Goal: Entertainment & Leisure: Browse casually

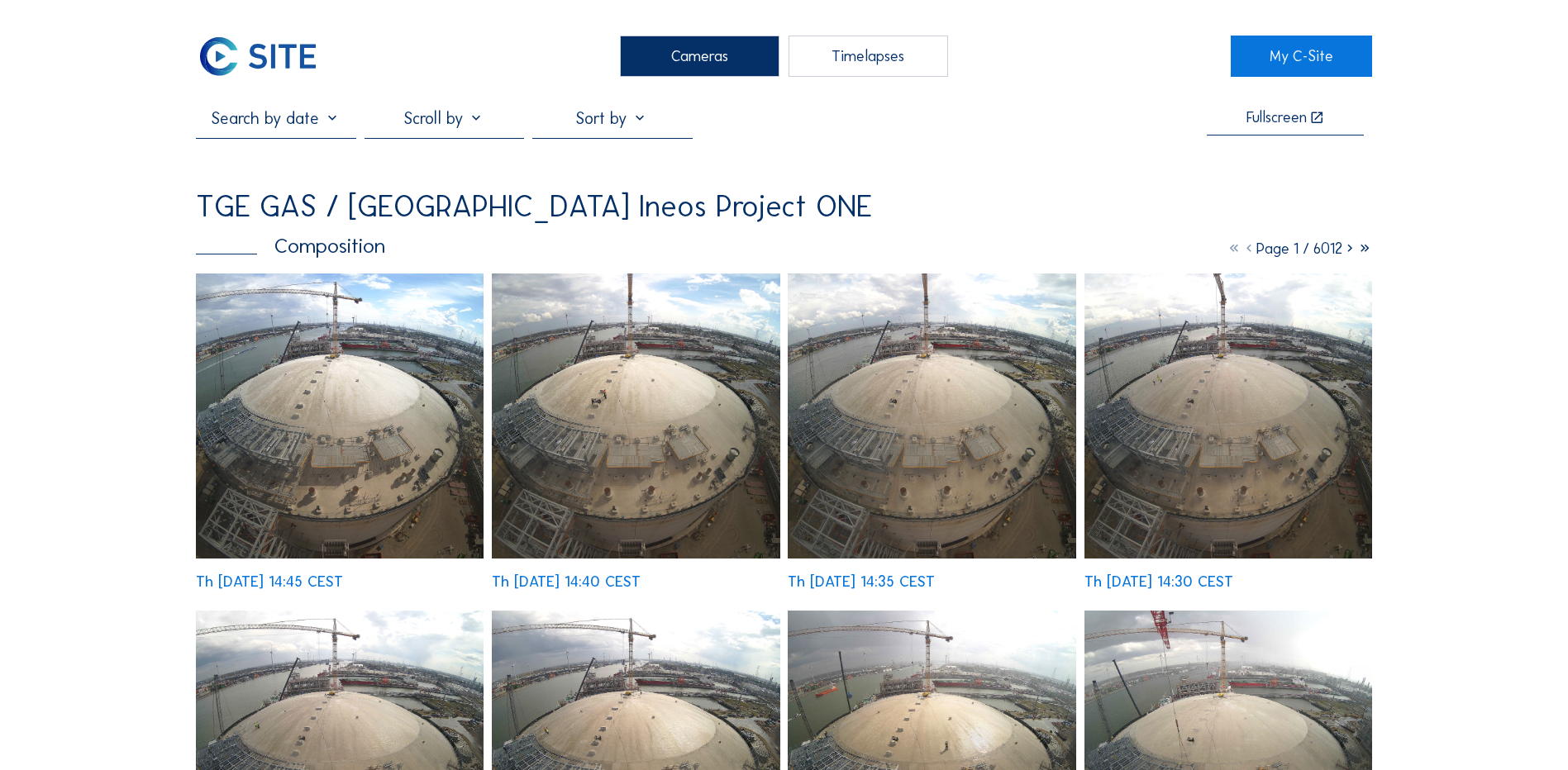
click at [695, 63] on div "Cameras" at bounding box center [700, 56] width 160 height 41
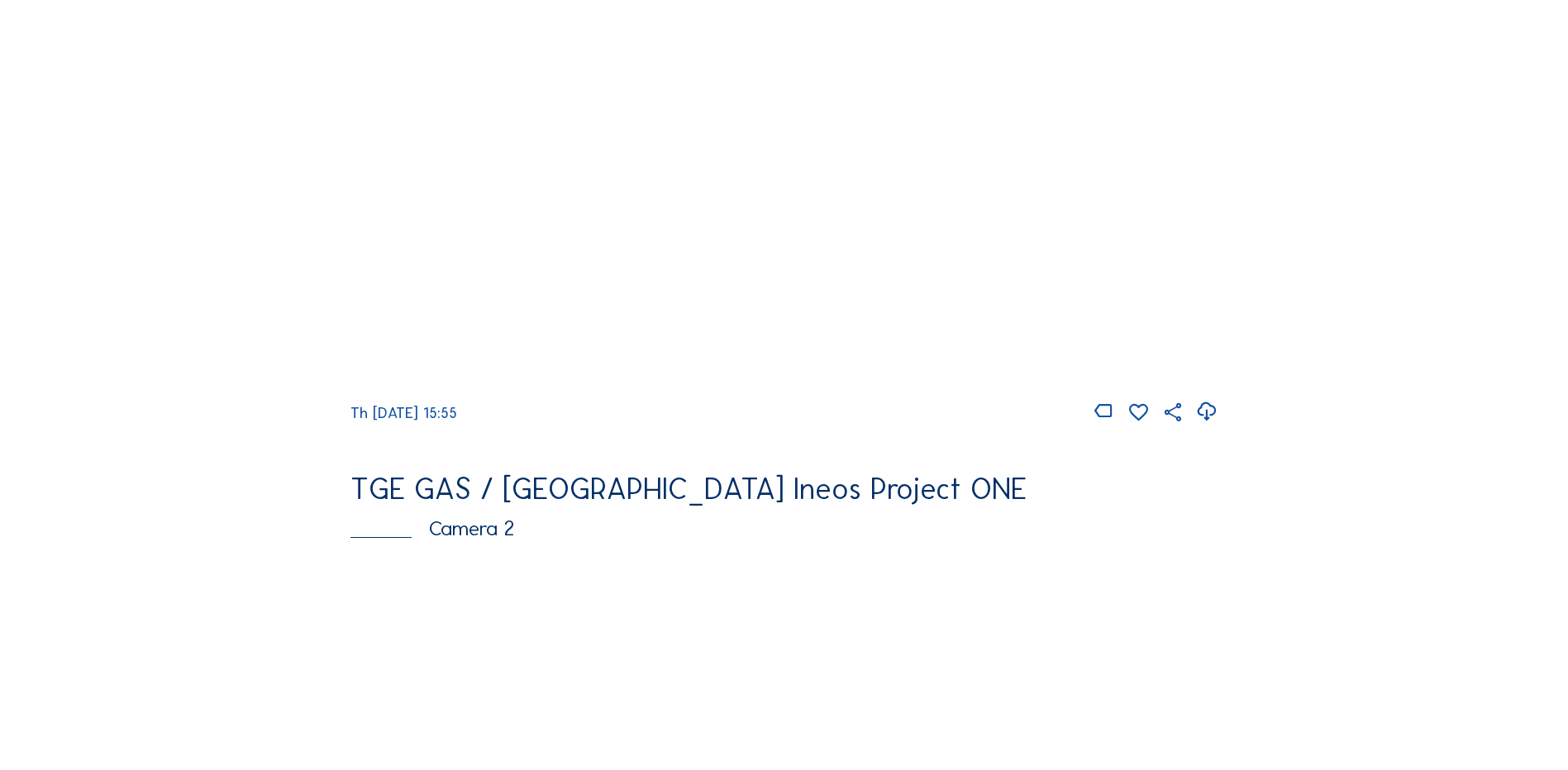
scroll to position [330, 0]
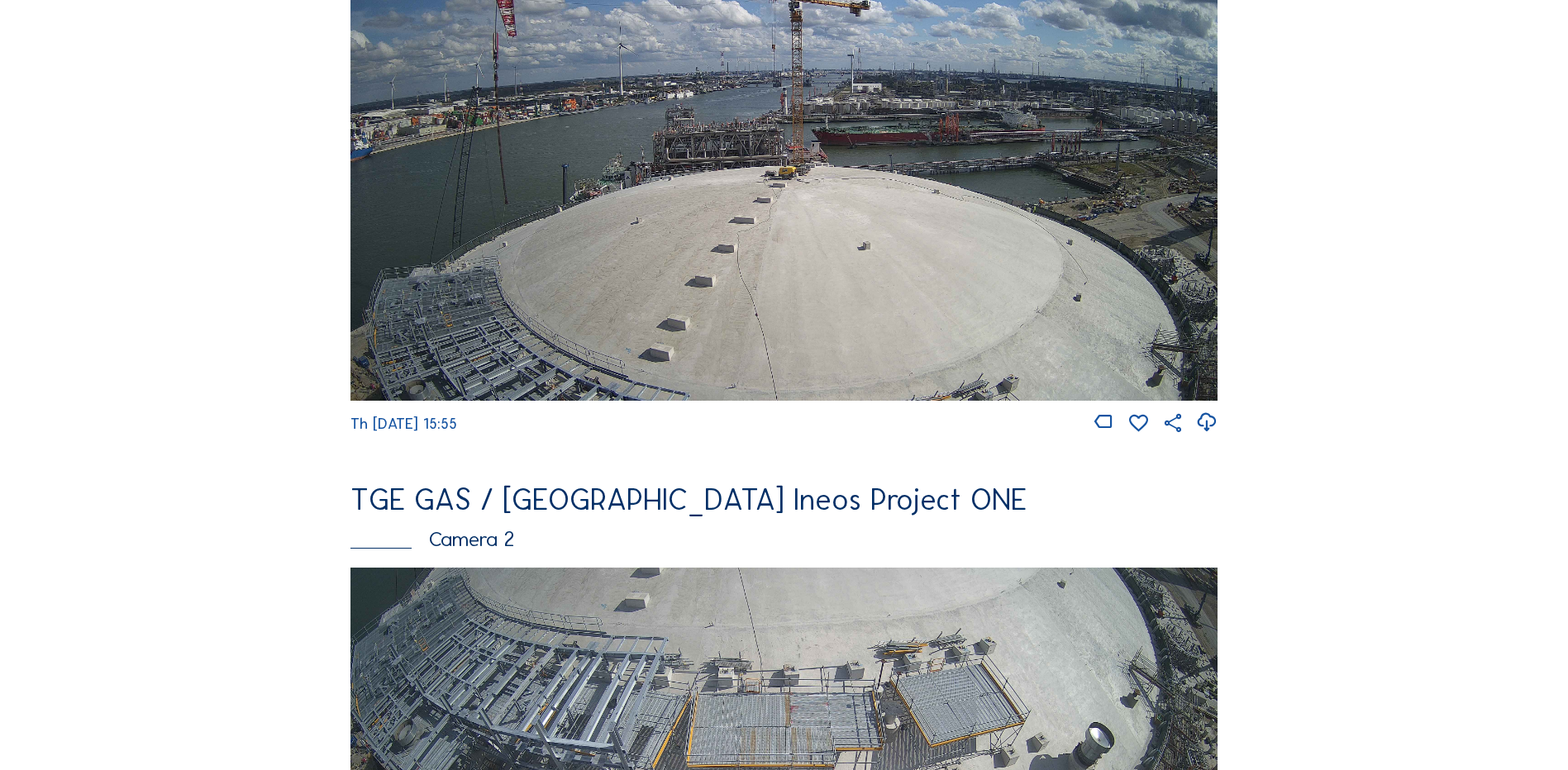
click at [555, 250] on img at bounding box center [784, 156] width 867 height 488
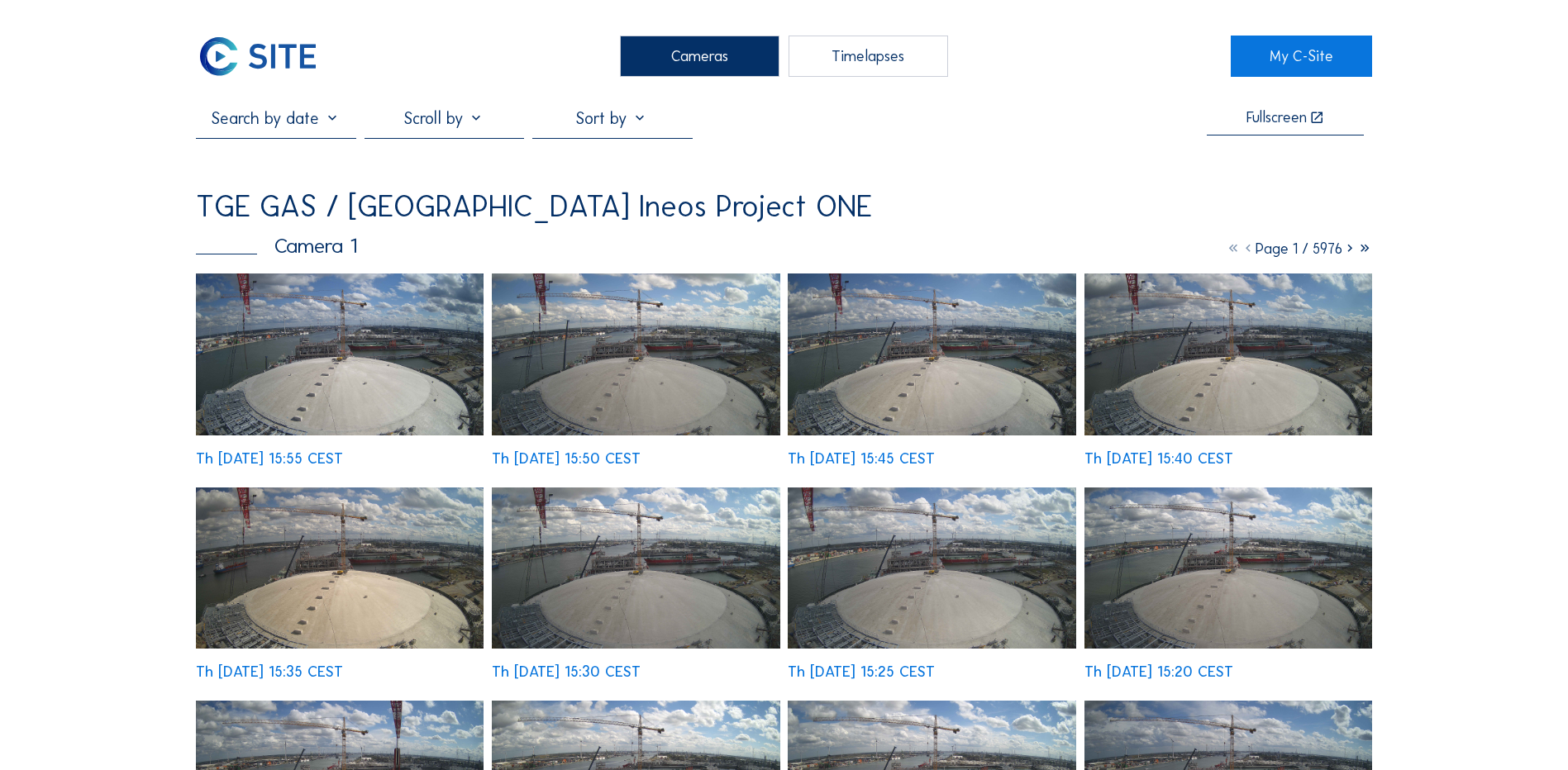
click at [315, 355] on img at bounding box center [340, 354] width 287 height 162
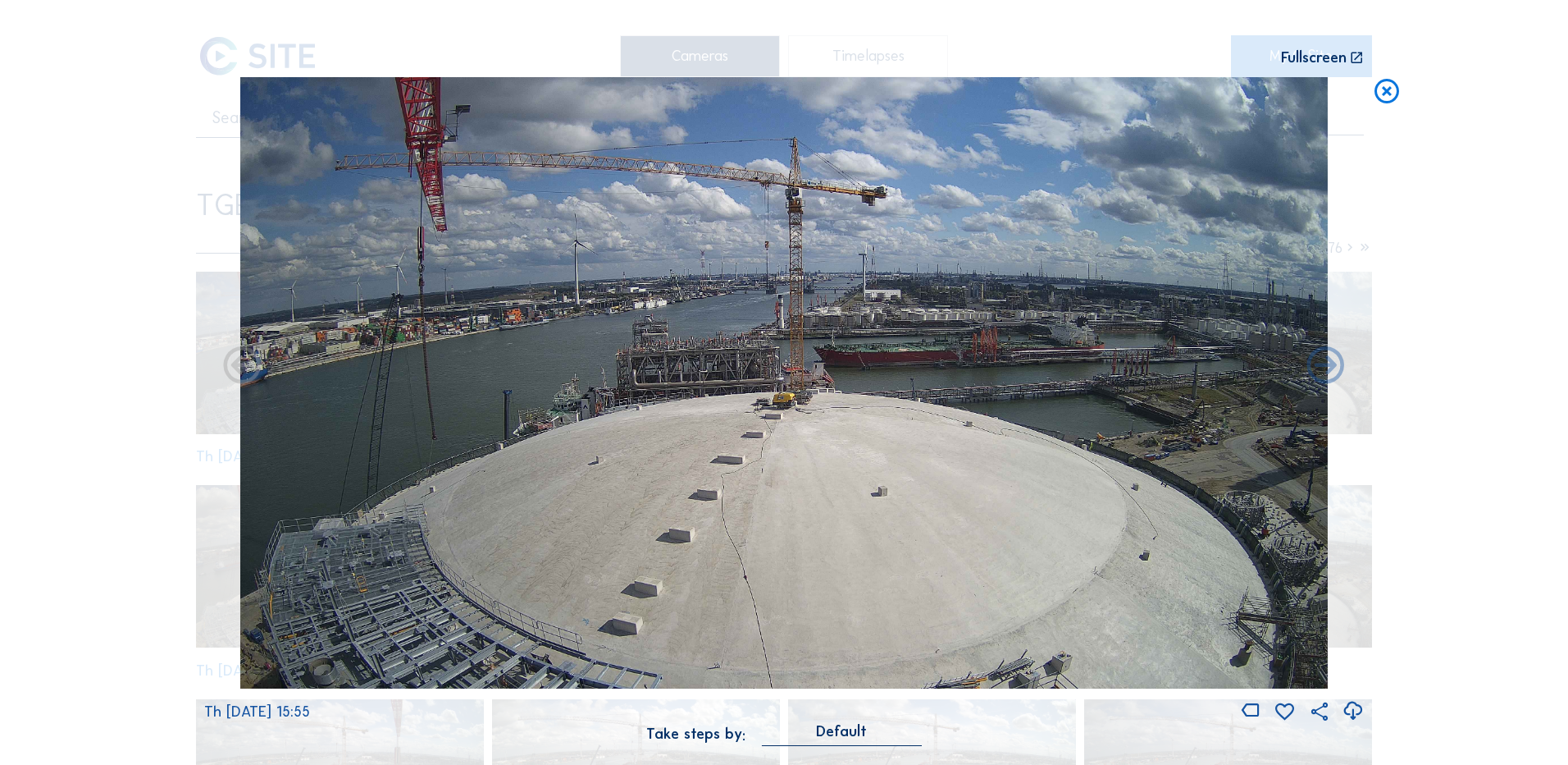
click at [1350, 710] on icon at bounding box center [1353, 710] width 22 height 27
click at [76, 387] on div "Scroll to travel through time | Press 'Alt' Button + Scroll to Zoom | Click and…" at bounding box center [784, 382] width 1568 height 765
click at [1393, 97] on icon at bounding box center [1387, 92] width 30 height 31
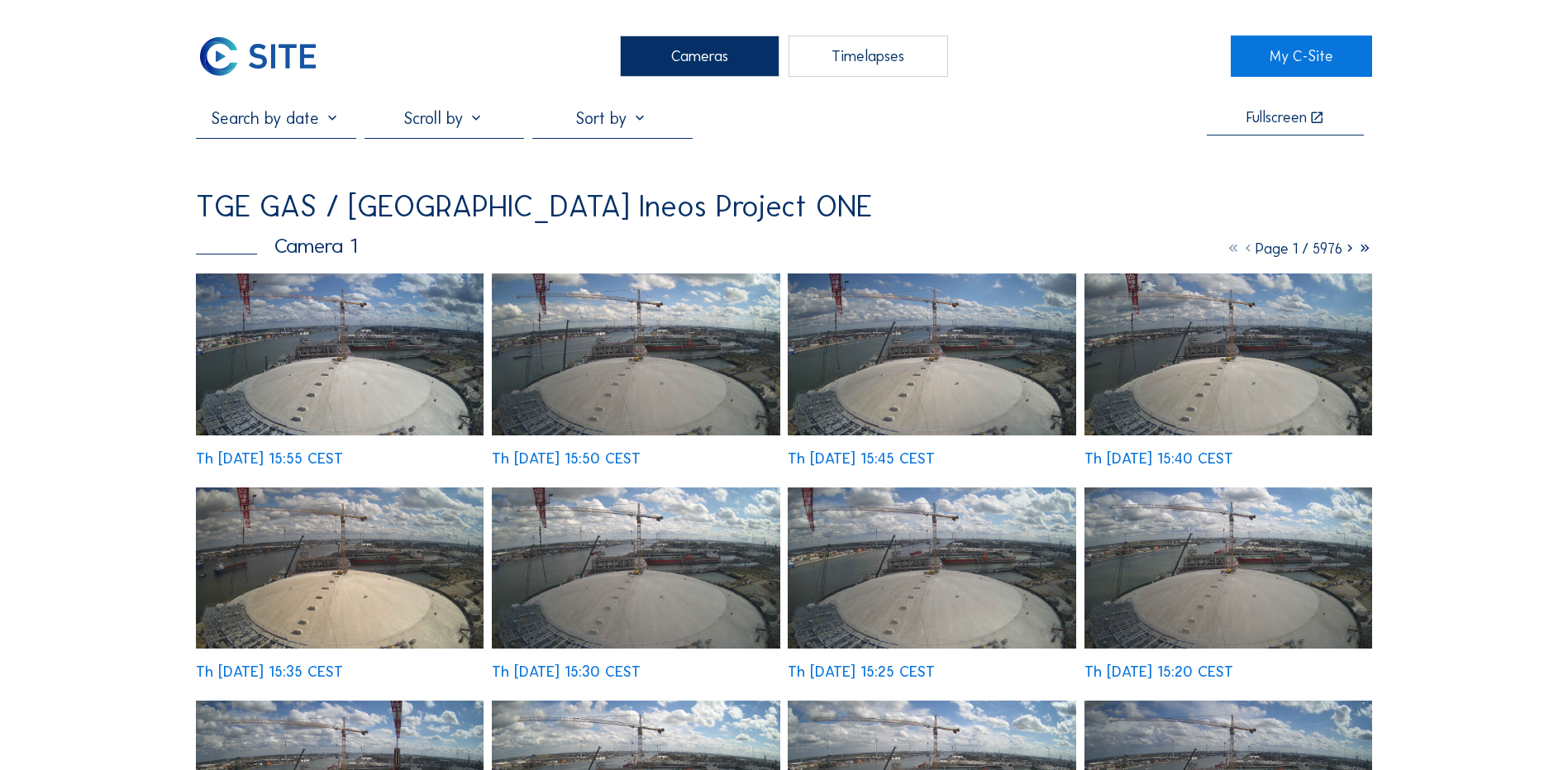
click at [699, 48] on div "Cameras" at bounding box center [700, 56] width 160 height 41
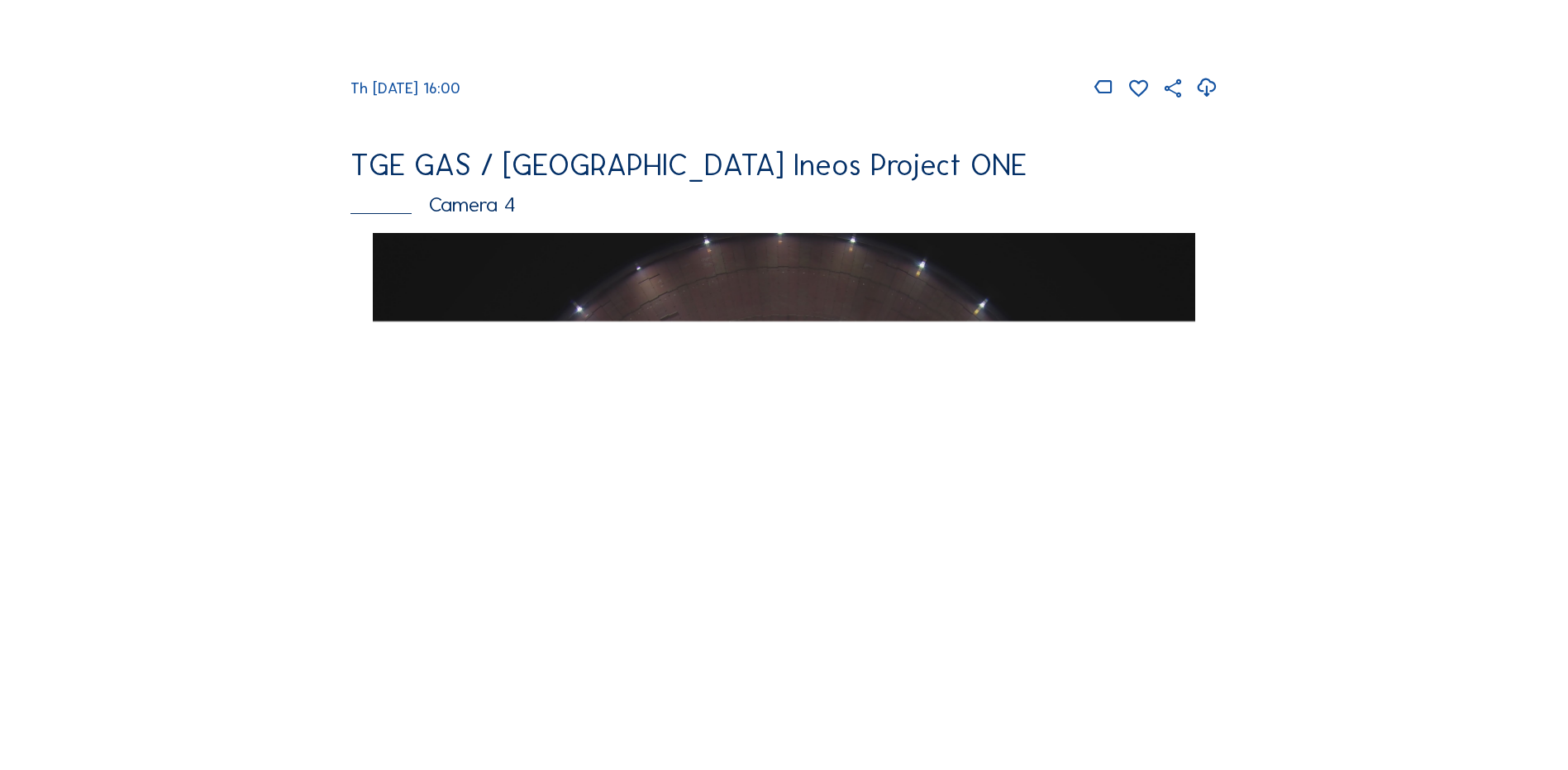
scroll to position [1570, 0]
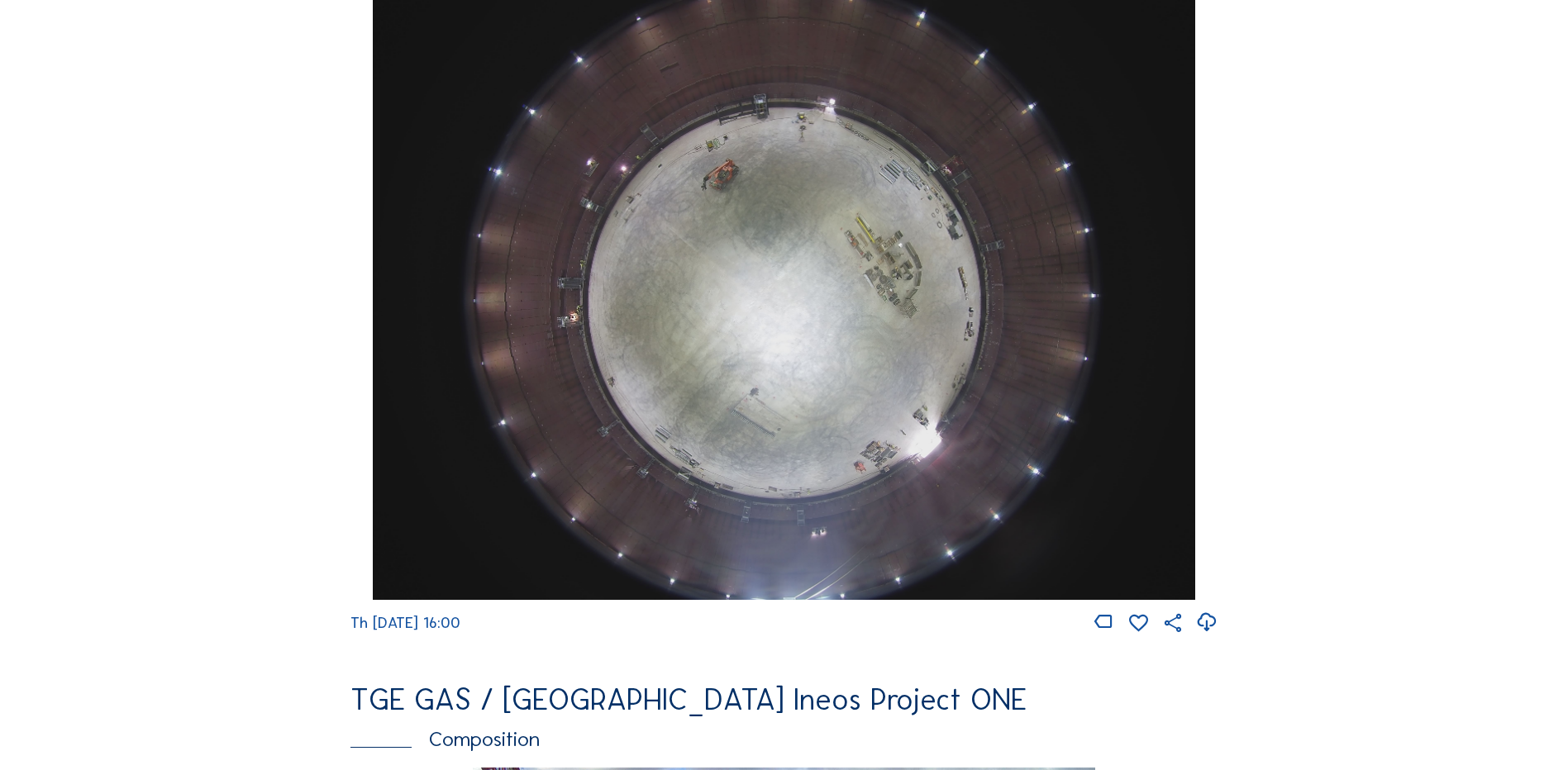
click at [816, 320] on img at bounding box center [784, 291] width 822 height 616
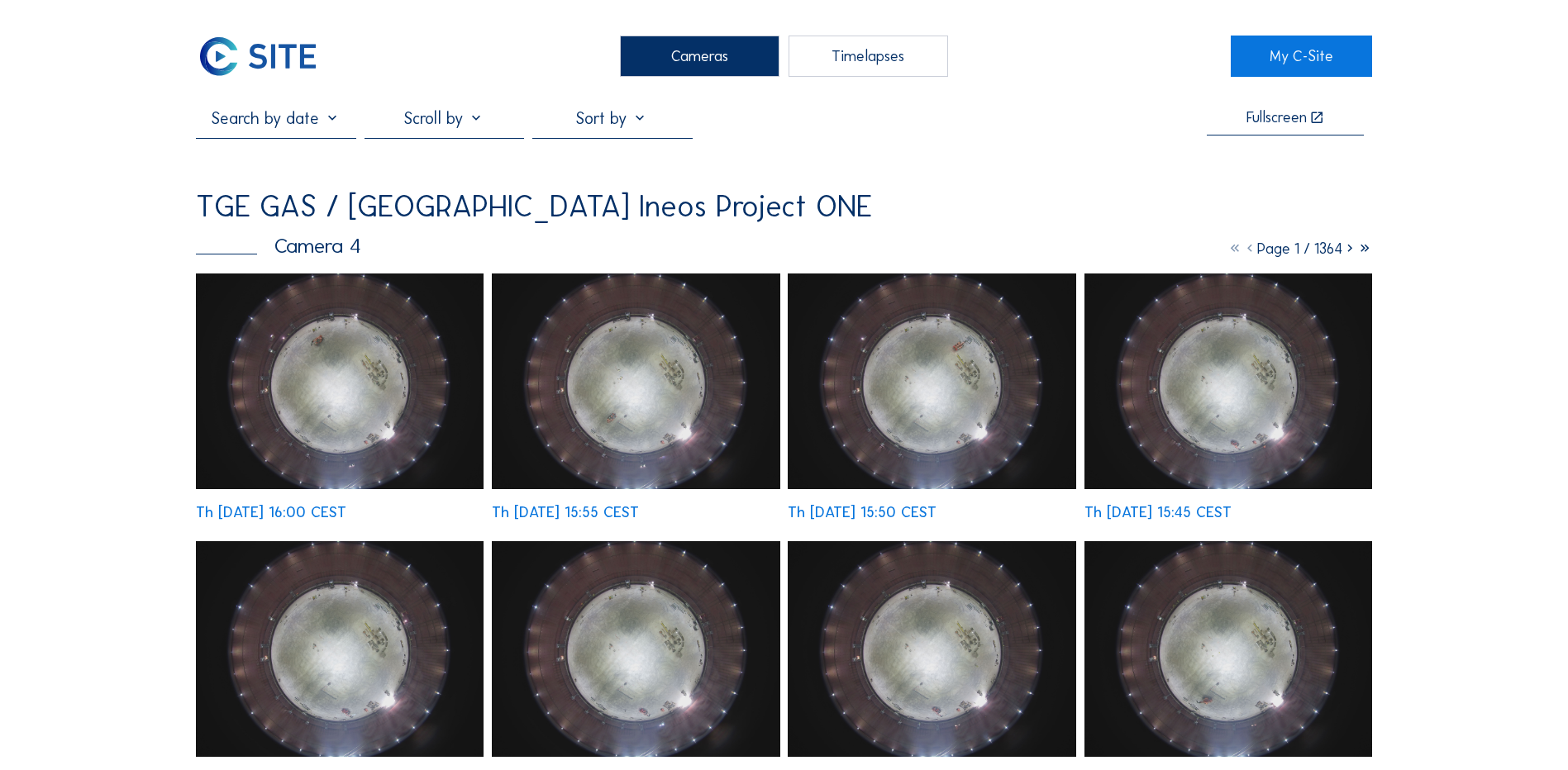
click at [266, 353] on img at bounding box center [340, 380] width 287 height 215
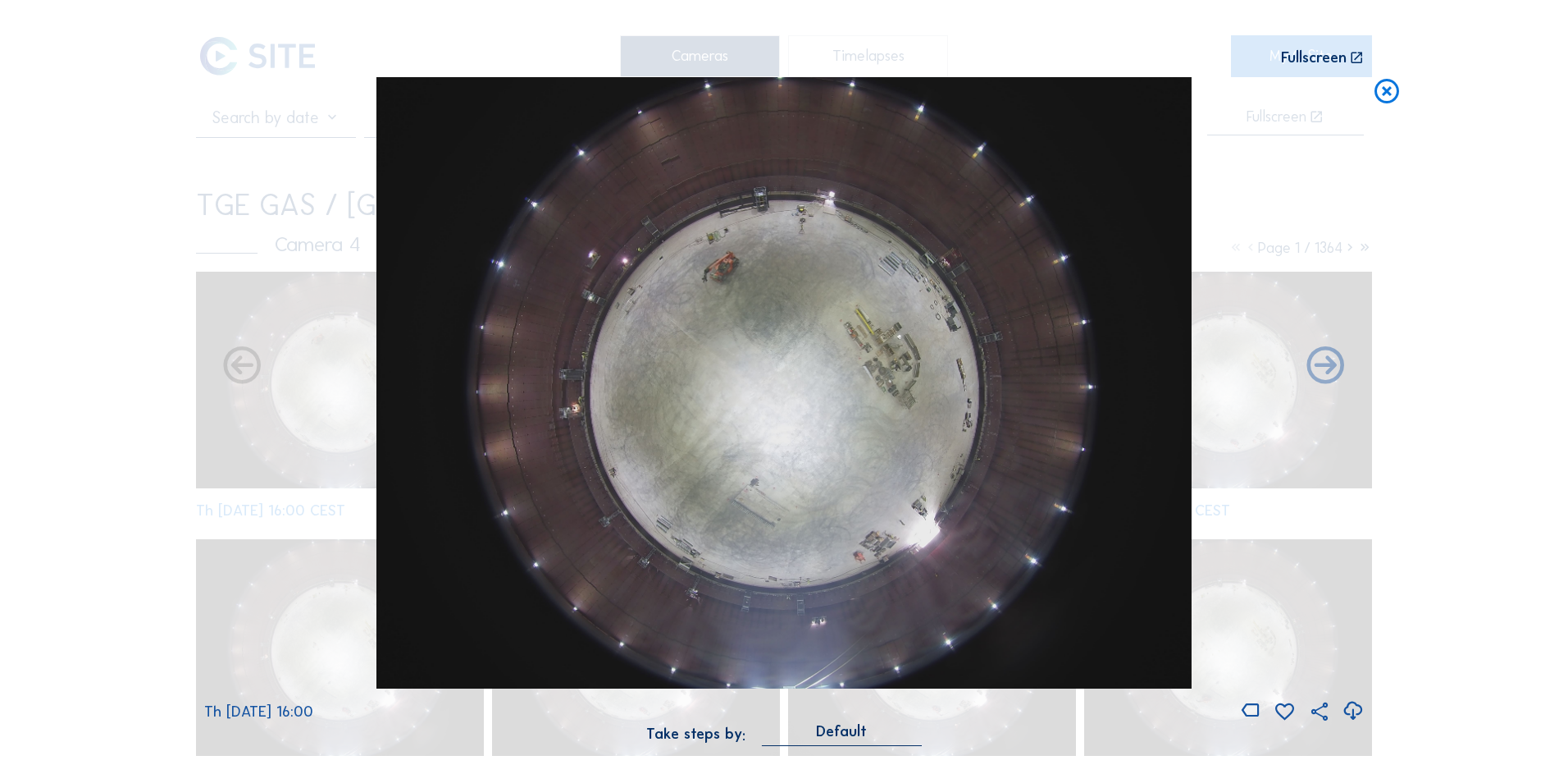
click at [1350, 710] on icon at bounding box center [1353, 710] width 22 height 27
drag, startPoint x: 177, startPoint y: 285, endPoint x: 284, endPoint y: 256, distance: 110.9
click at [177, 285] on div "Scroll to travel through time | Press 'Alt' Button + Scroll to Zoom | Click and…" at bounding box center [784, 382] width 1568 height 765
click at [1386, 94] on icon at bounding box center [1387, 92] width 30 height 31
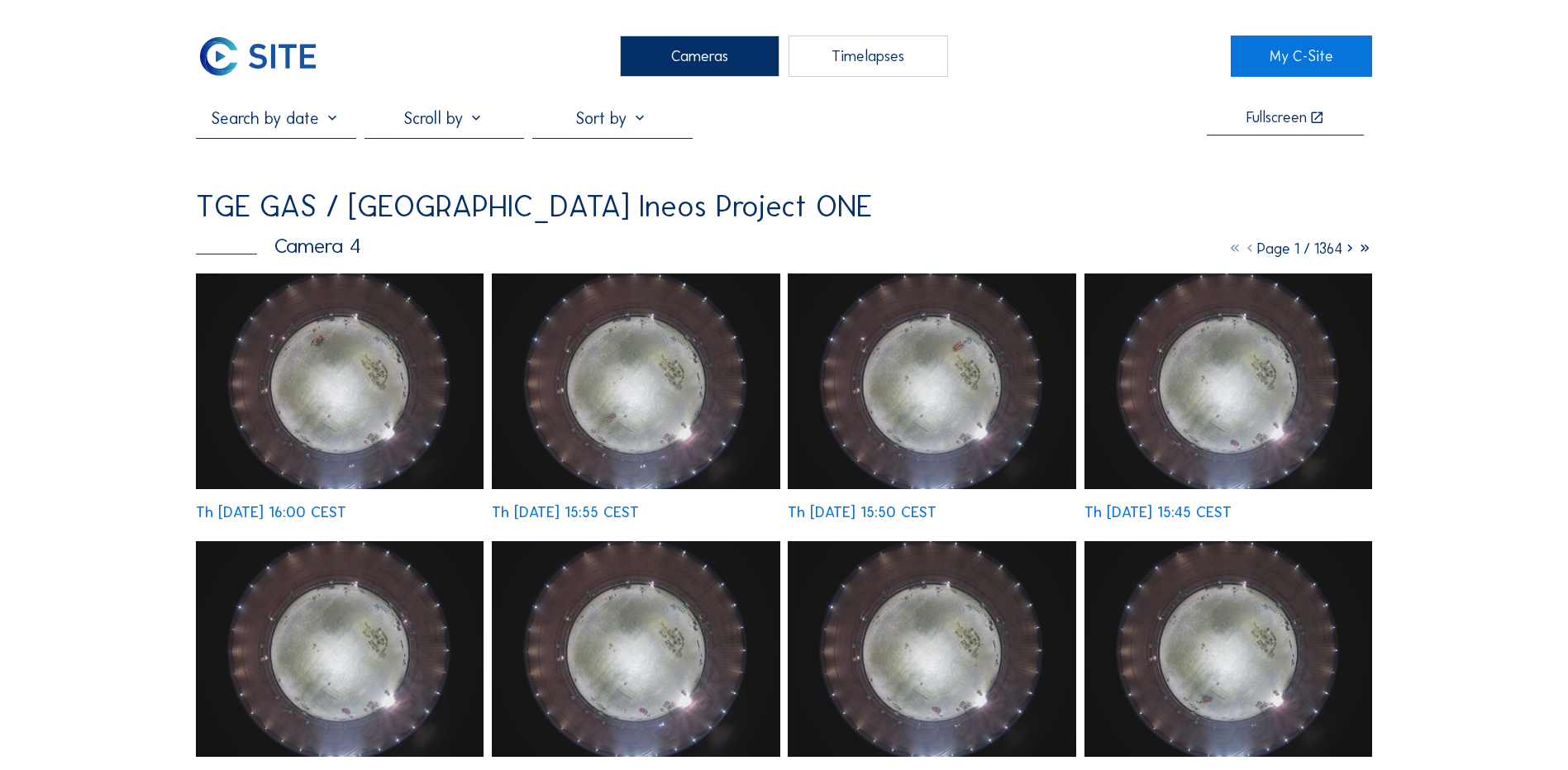
click at [679, 63] on div "Cameras" at bounding box center [700, 56] width 160 height 41
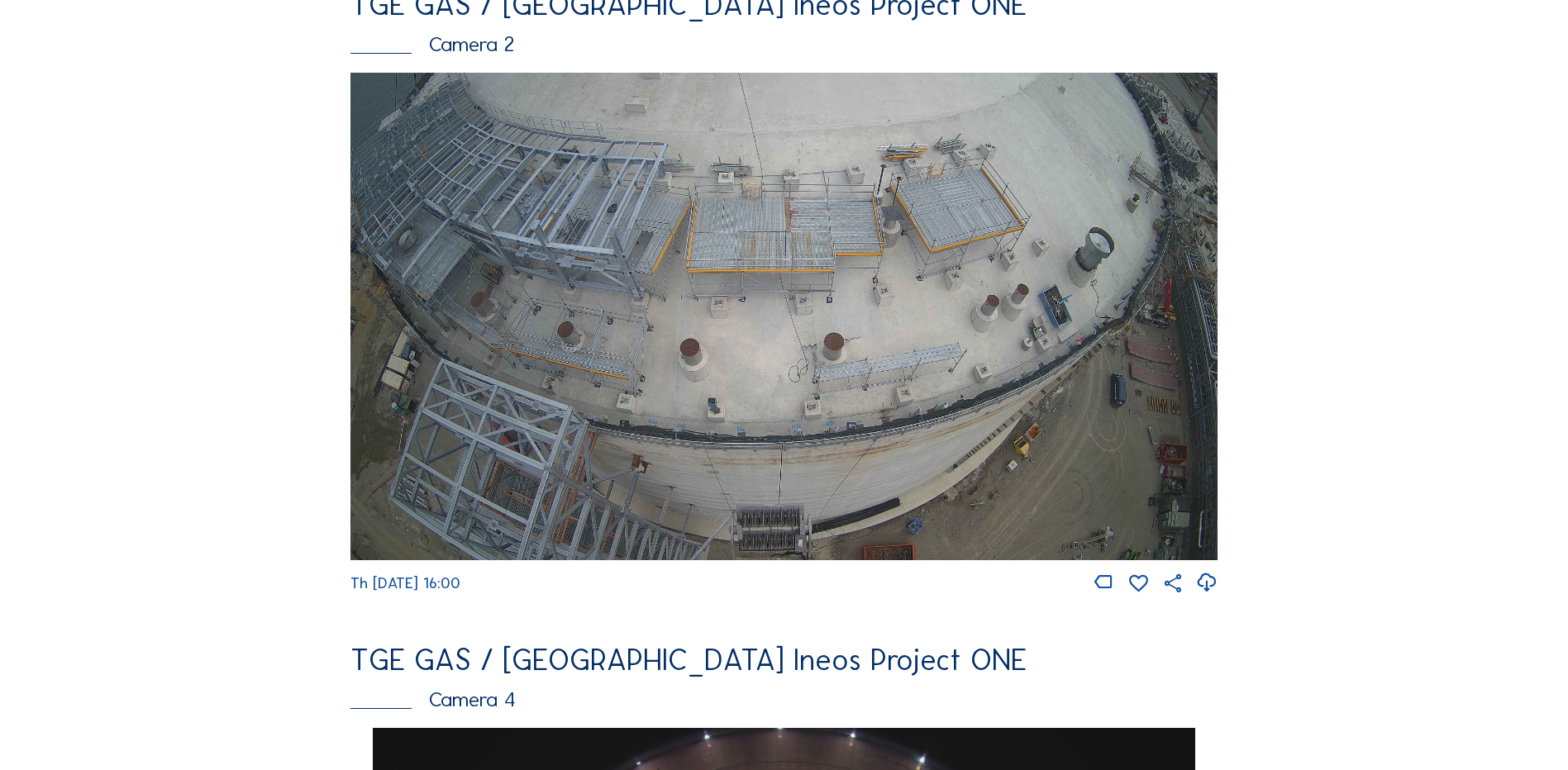
scroll to position [826, 0]
click at [718, 262] on img at bounding box center [784, 315] width 867 height 488
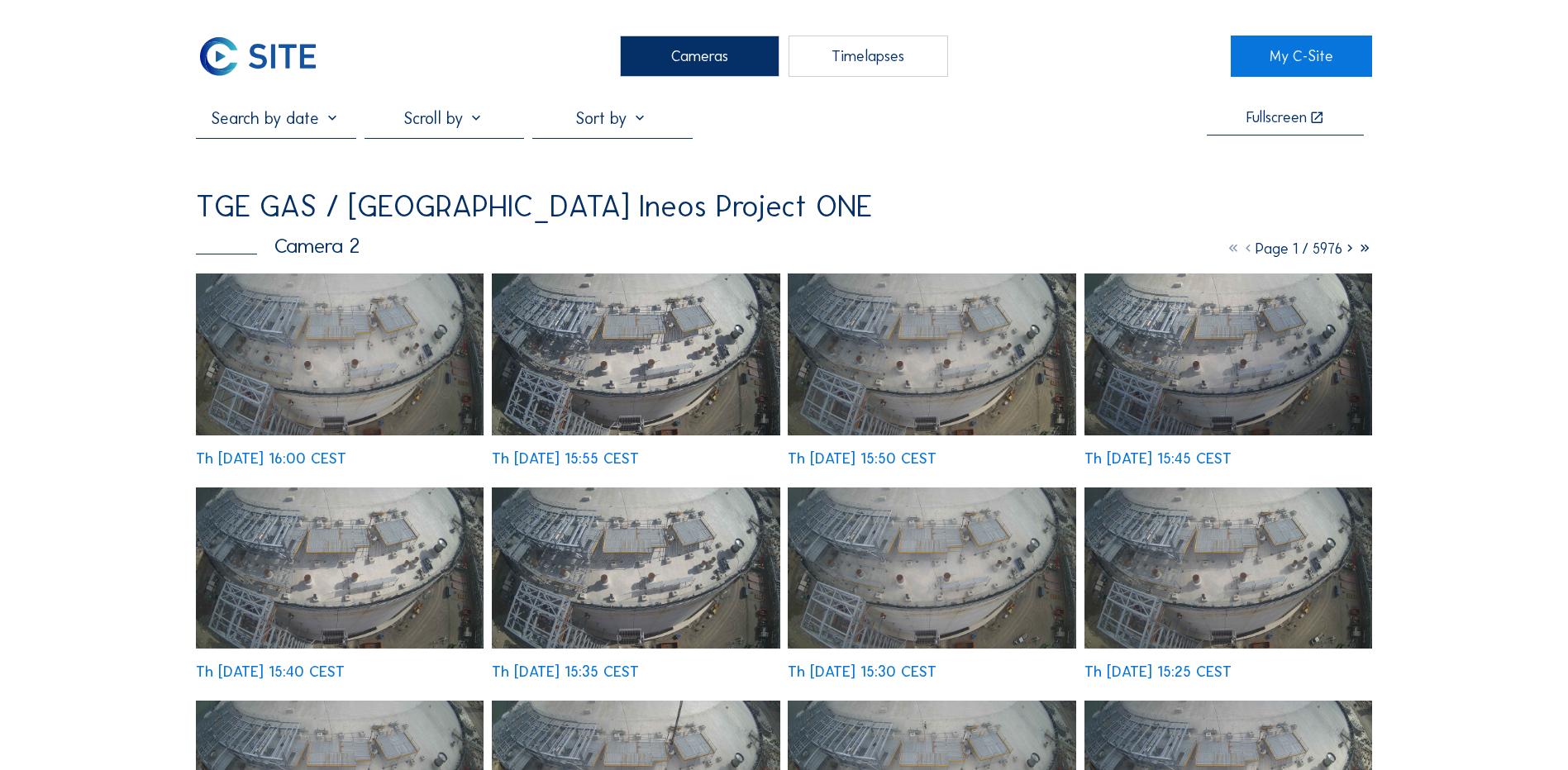
click at [315, 357] on img at bounding box center [340, 354] width 287 height 162
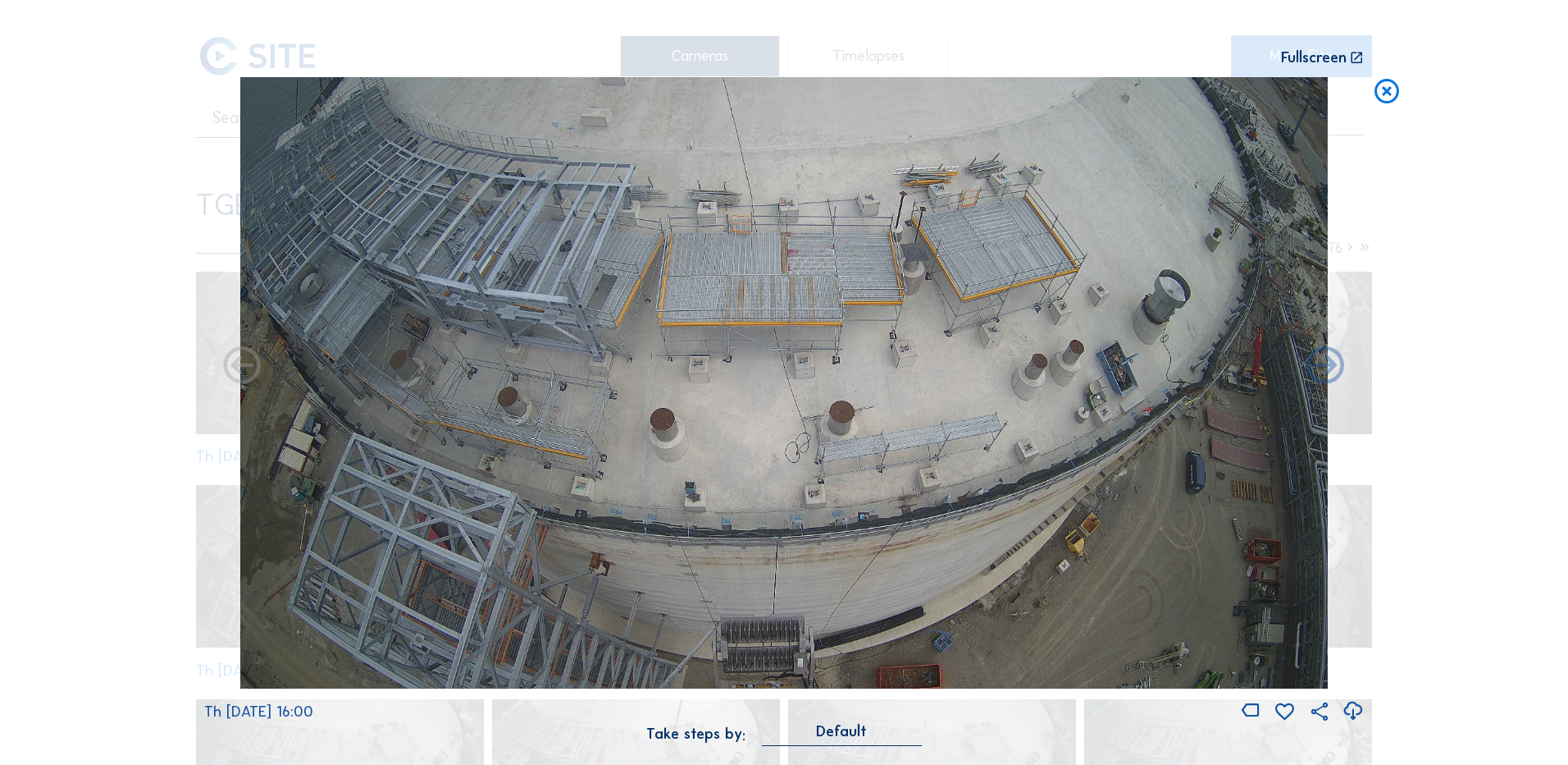
click at [1350, 711] on icon at bounding box center [1353, 710] width 22 height 27
click at [1384, 95] on icon at bounding box center [1387, 92] width 30 height 31
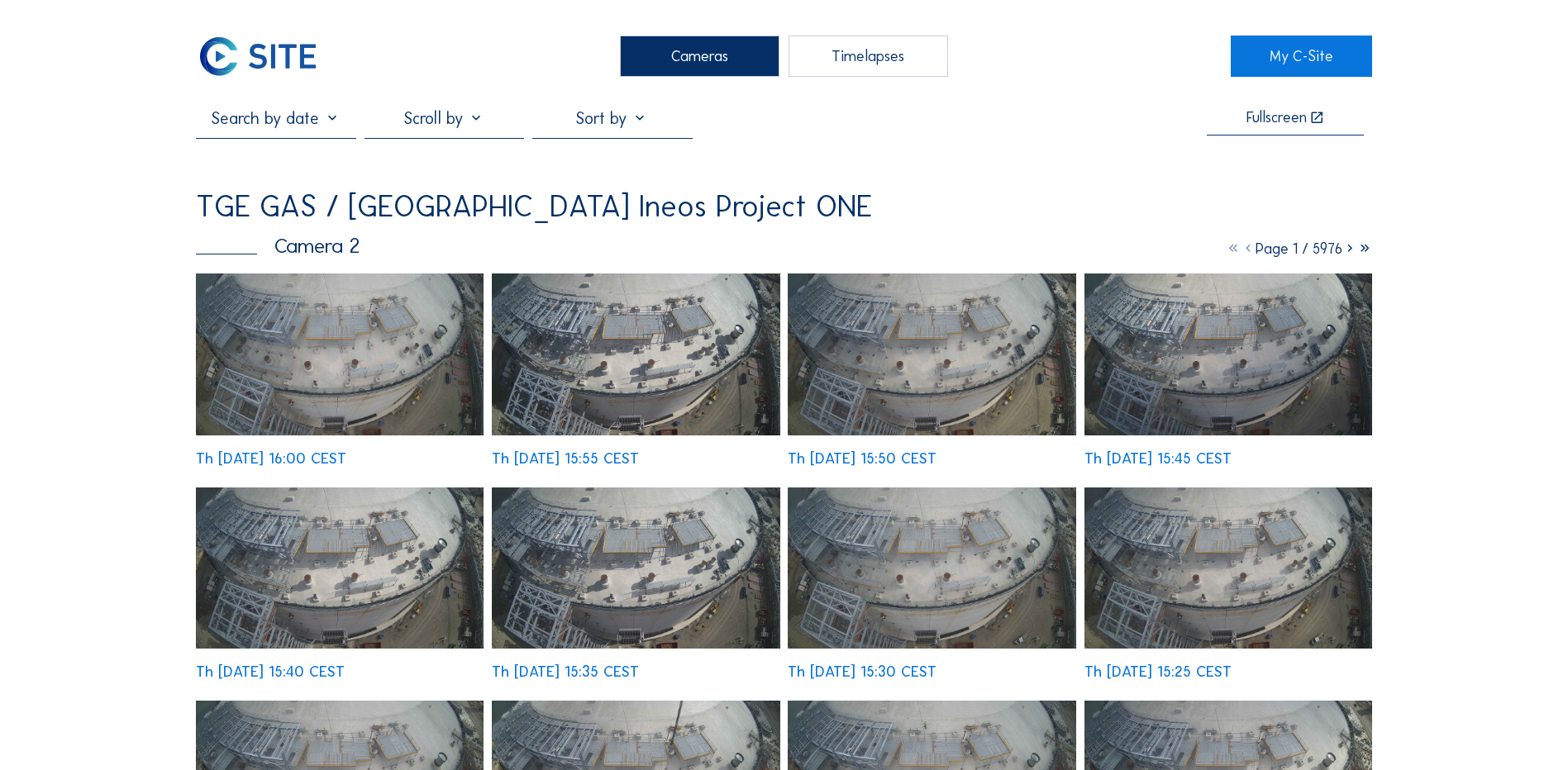
click at [709, 59] on div "Cameras" at bounding box center [700, 56] width 160 height 41
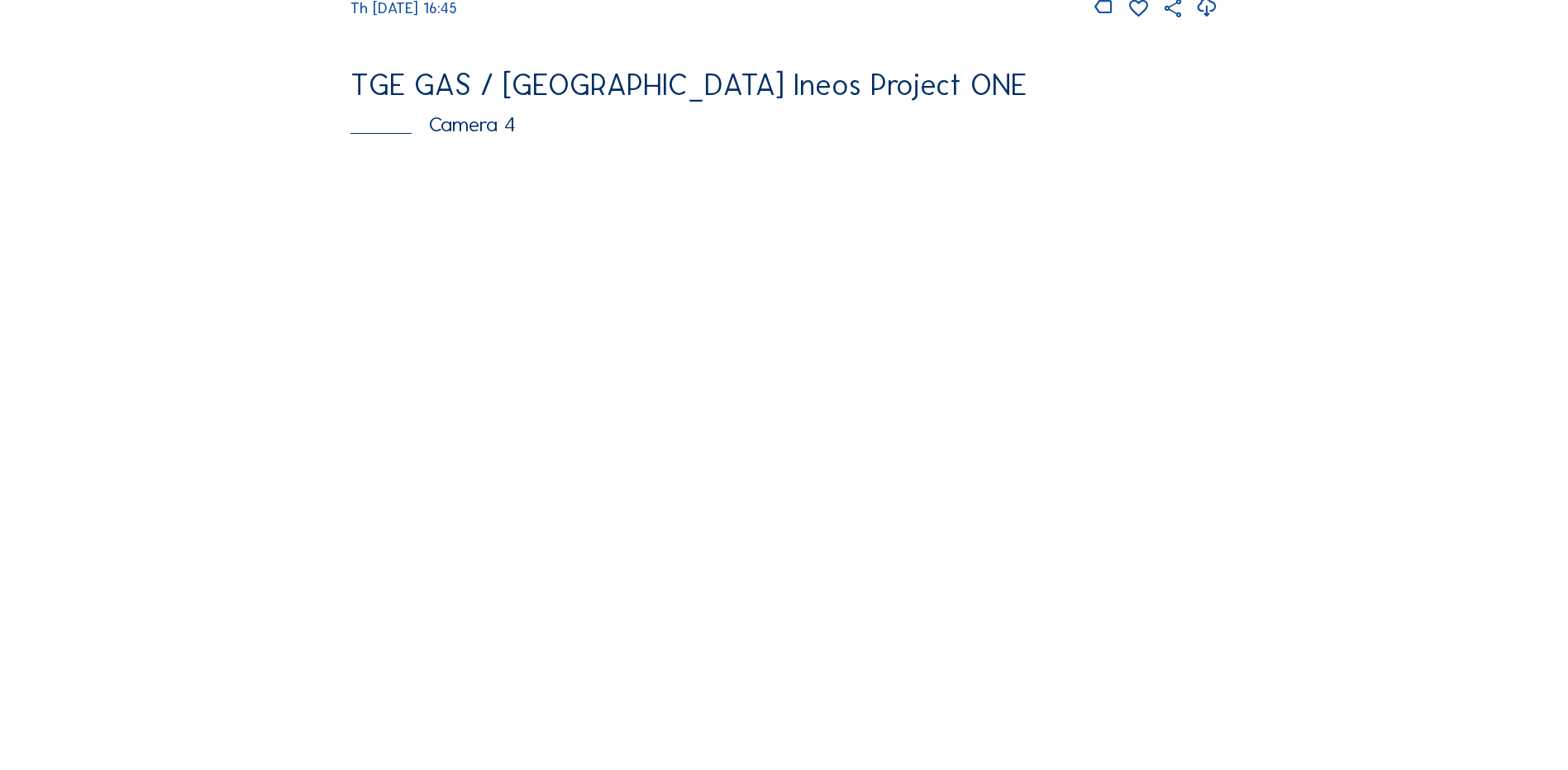
scroll to position [1487, 0]
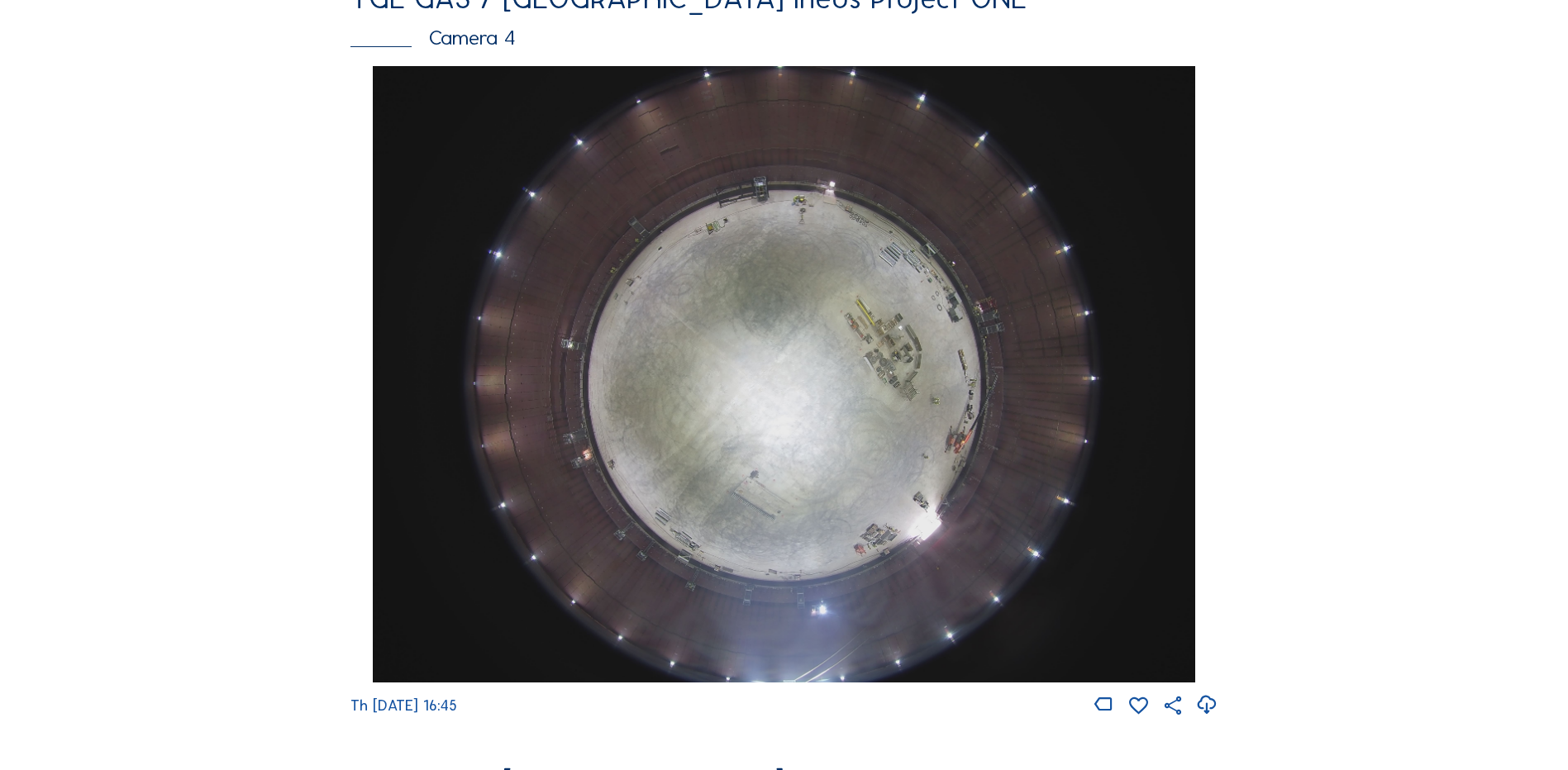
click at [758, 319] on img at bounding box center [784, 374] width 822 height 616
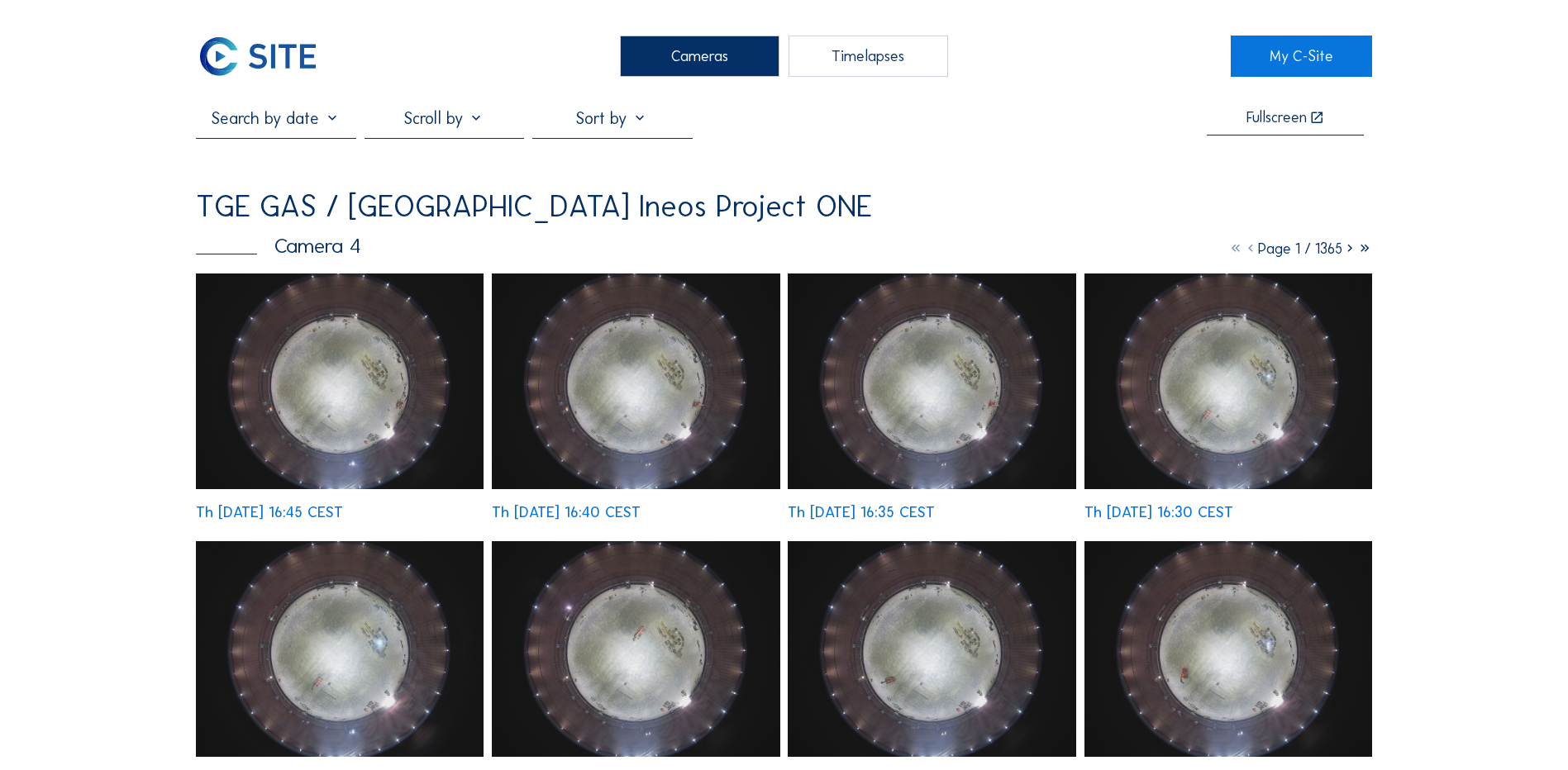
click at [386, 388] on img at bounding box center [340, 380] width 287 height 215
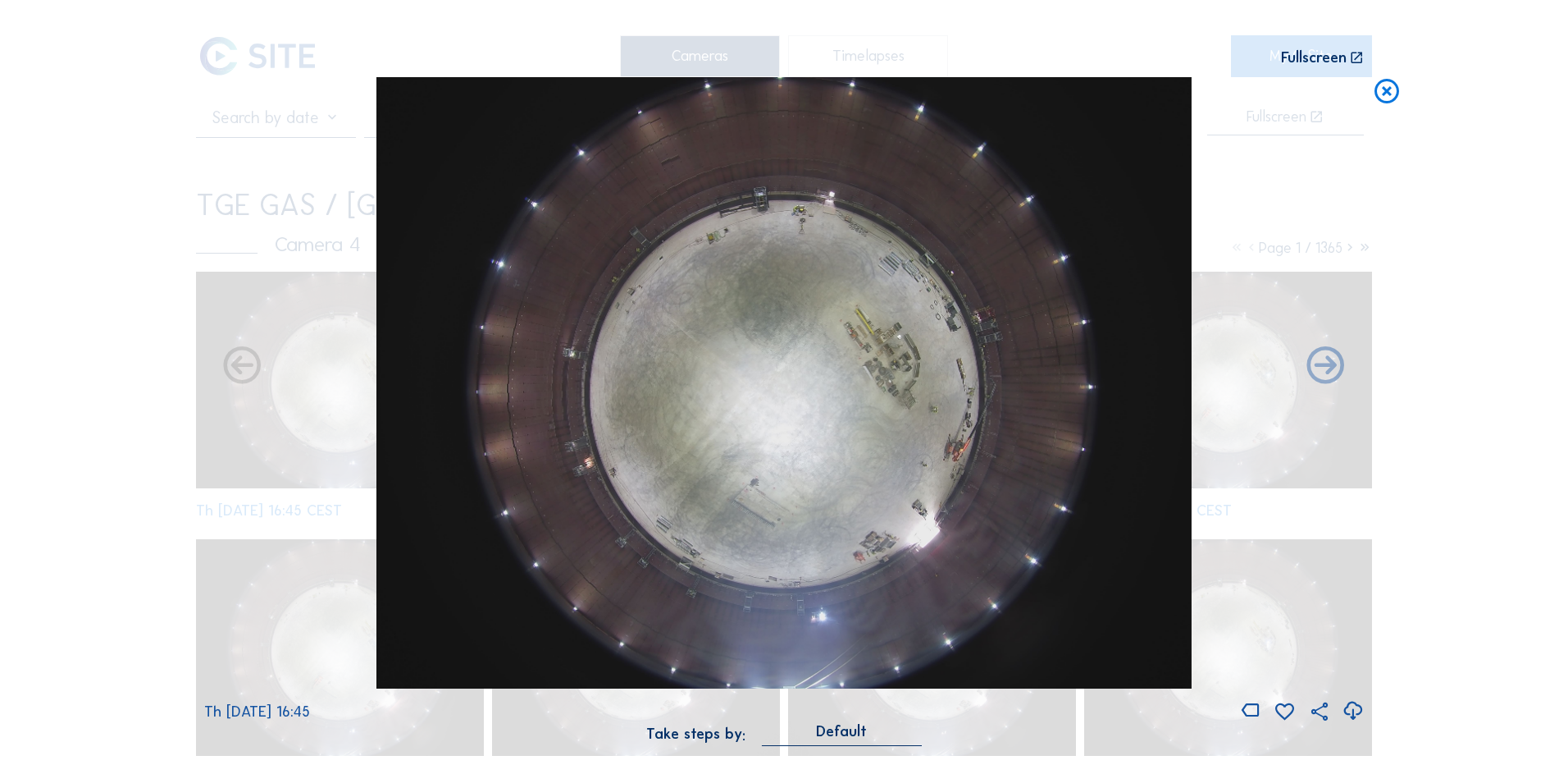
click at [1351, 716] on icon at bounding box center [1353, 710] width 22 height 27
drag, startPoint x: 129, startPoint y: 487, endPoint x: 203, endPoint y: 465, distance: 77.2
click at [129, 487] on div "Scroll to travel through time | Press 'Alt' Button + Scroll to Zoom | Click and…" at bounding box center [784, 382] width 1568 height 765
click at [1389, 99] on icon at bounding box center [1387, 92] width 30 height 31
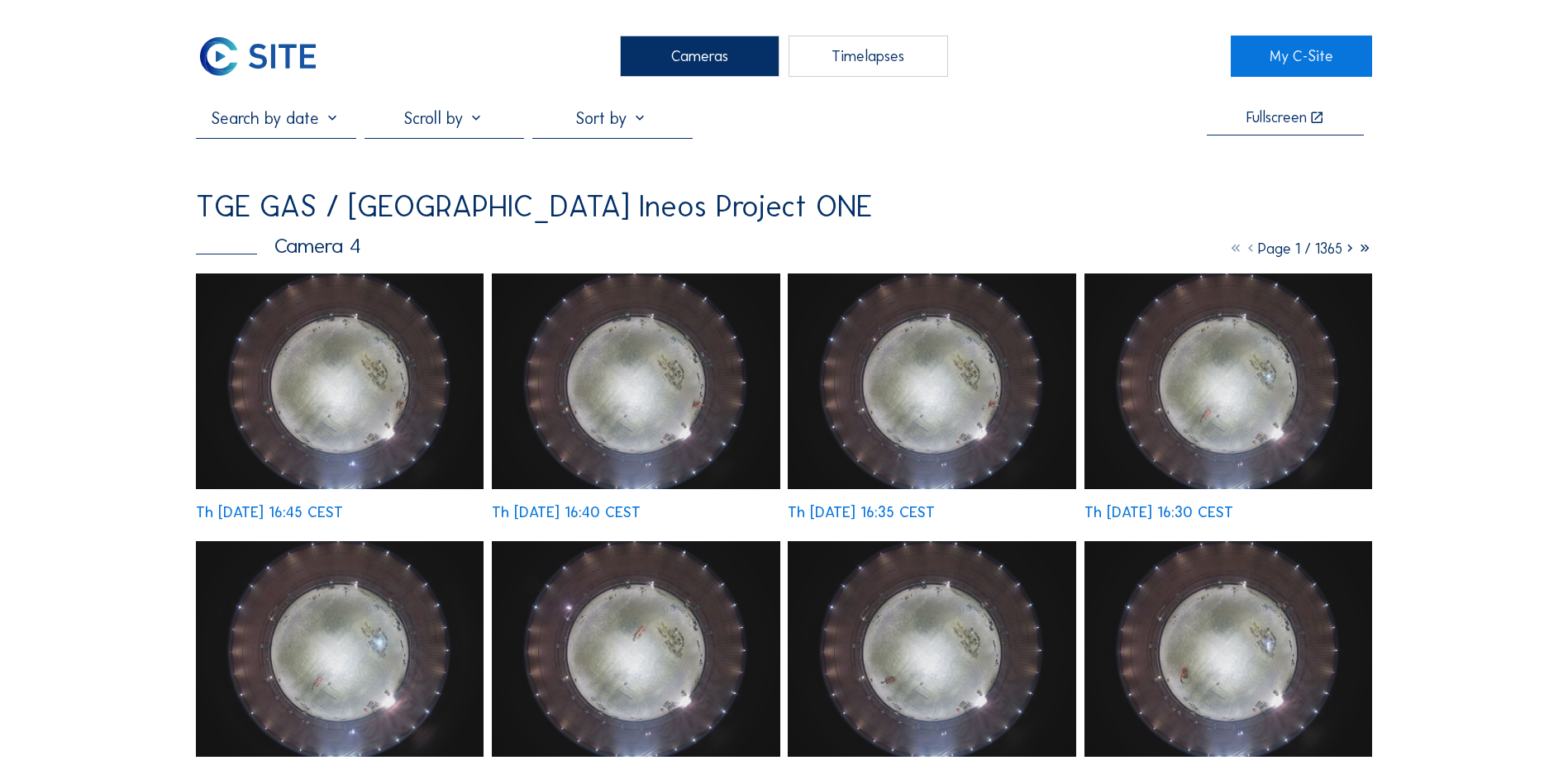
click at [689, 64] on div "Cameras" at bounding box center [700, 56] width 160 height 41
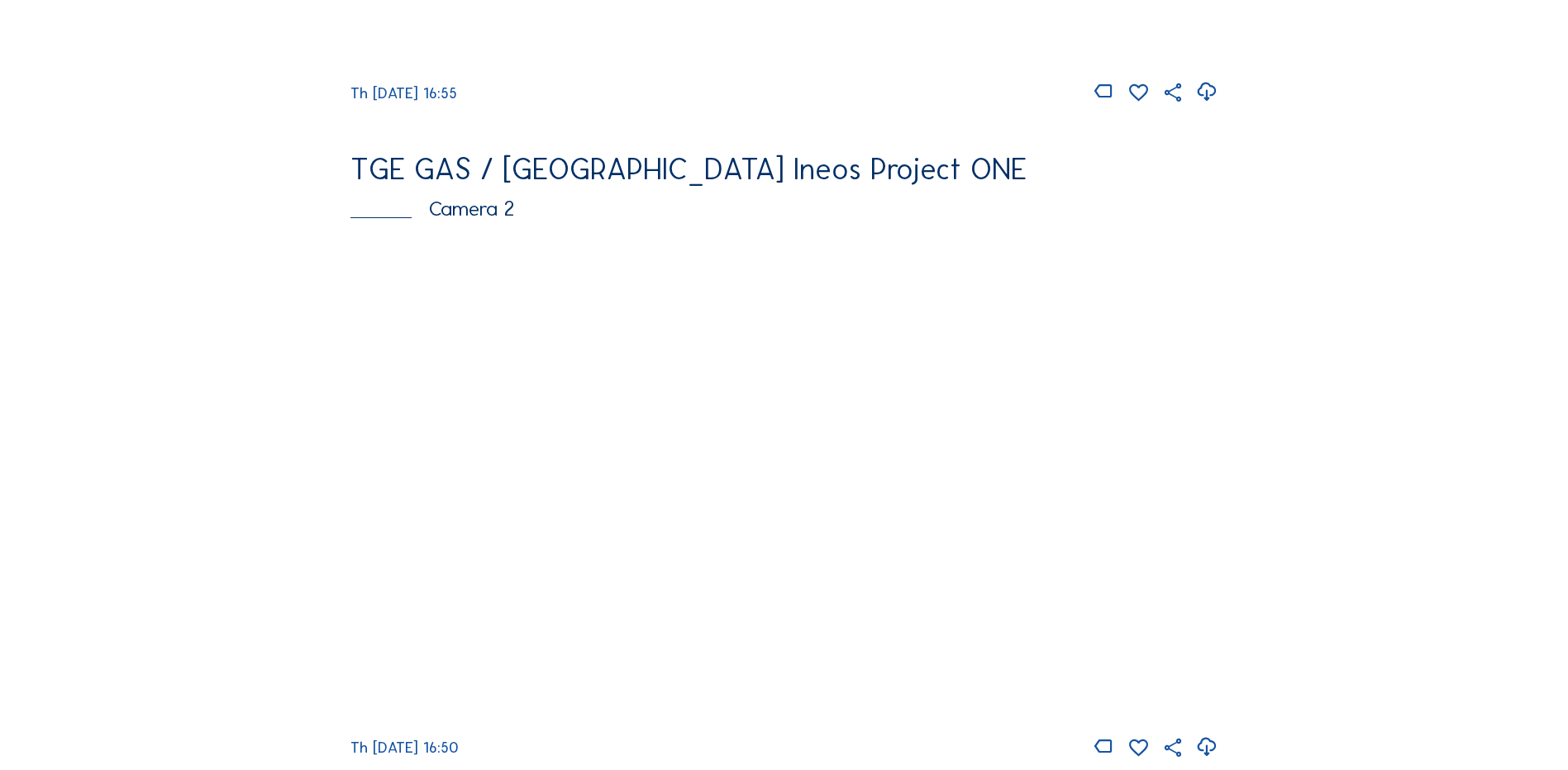
scroll to position [744, 0]
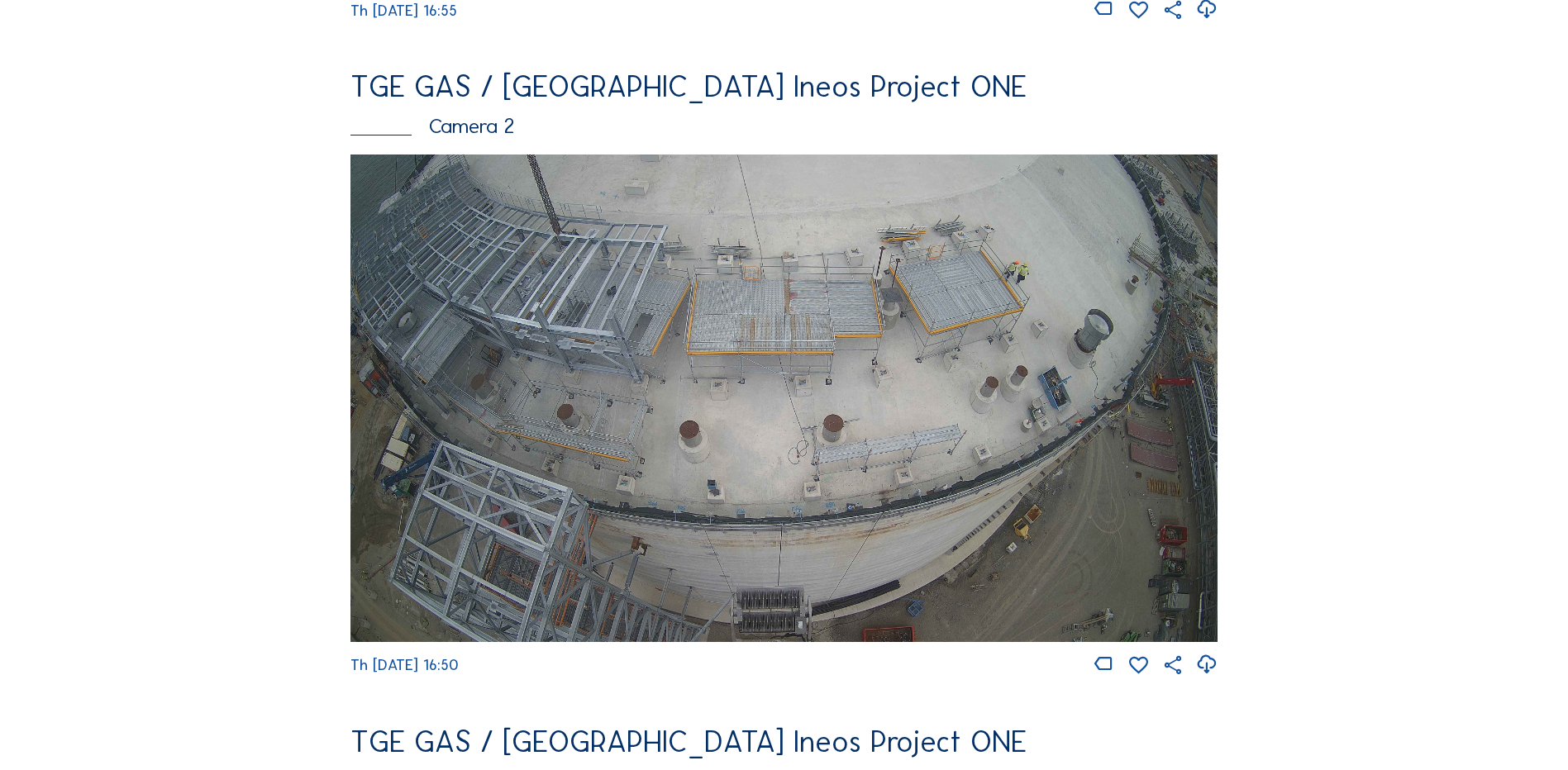
click at [854, 379] on img at bounding box center [784, 398] width 867 height 488
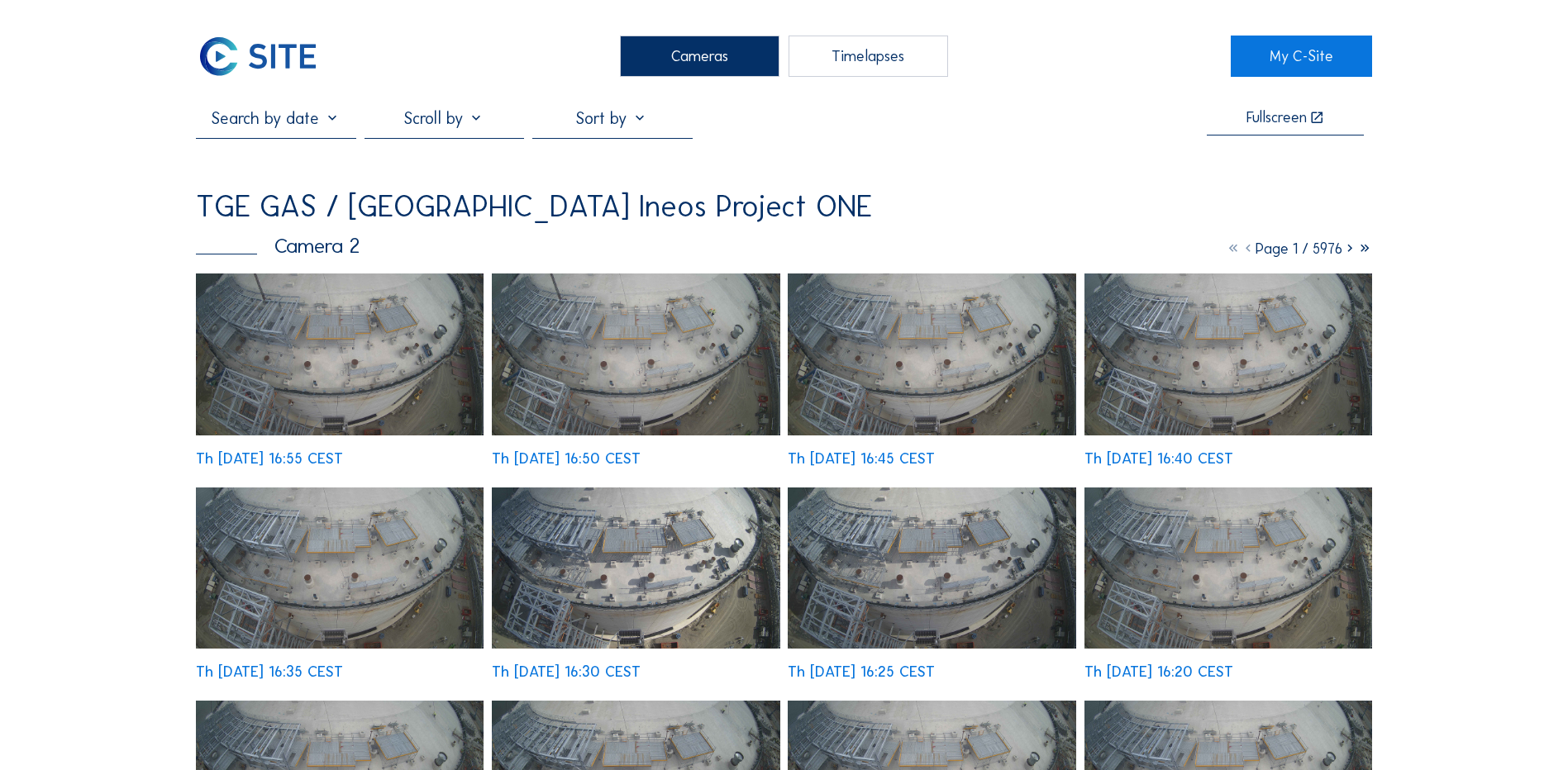
click at [382, 337] on img at bounding box center [340, 354] width 287 height 162
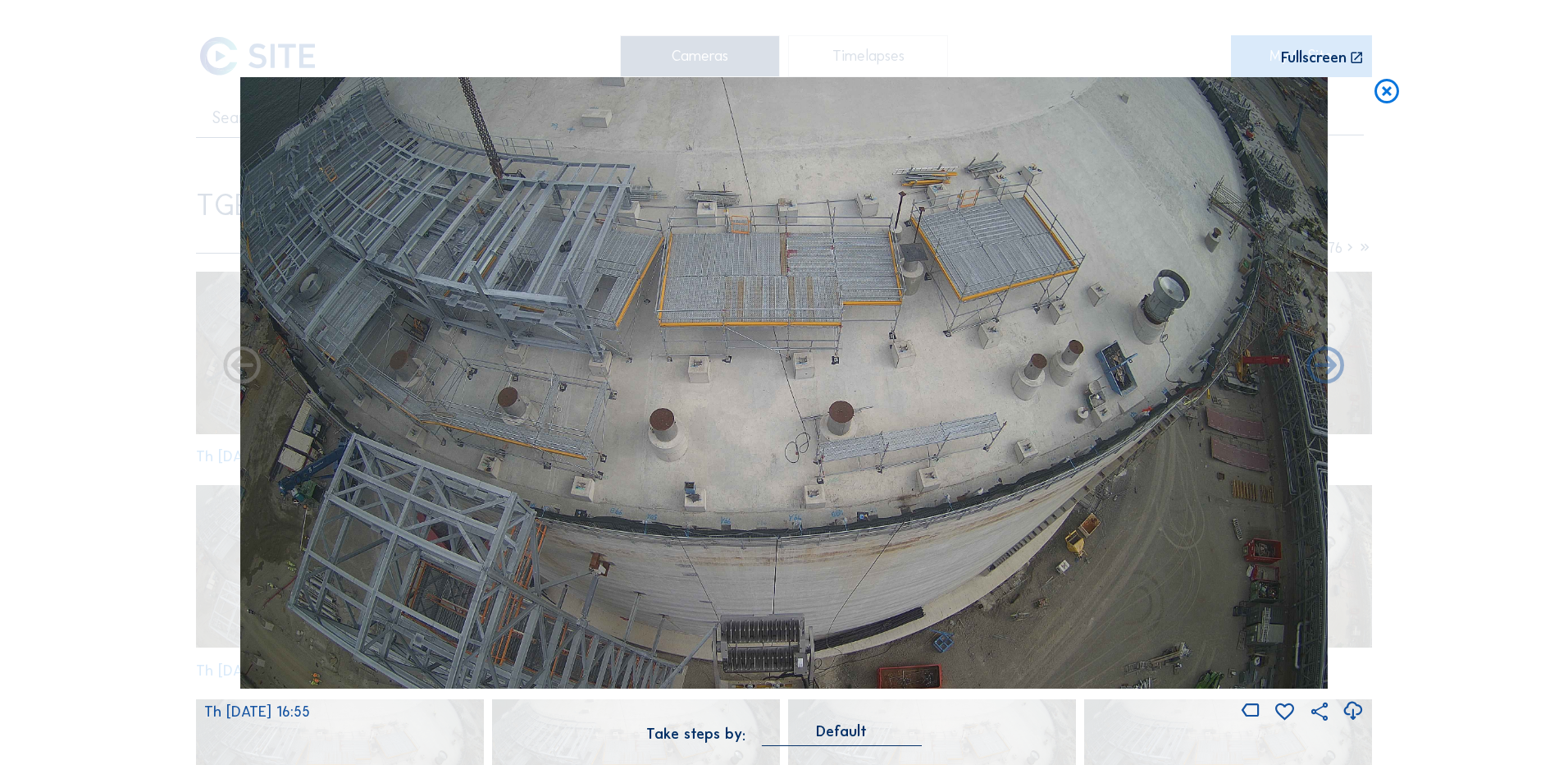
click at [1351, 715] on icon at bounding box center [1353, 710] width 22 height 27
click at [92, 473] on div "Scroll to travel through time | Press 'Alt' Button + Scroll to Zoom | Click and…" at bounding box center [784, 382] width 1568 height 765
click at [1382, 94] on icon at bounding box center [1387, 92] width 30 height 31
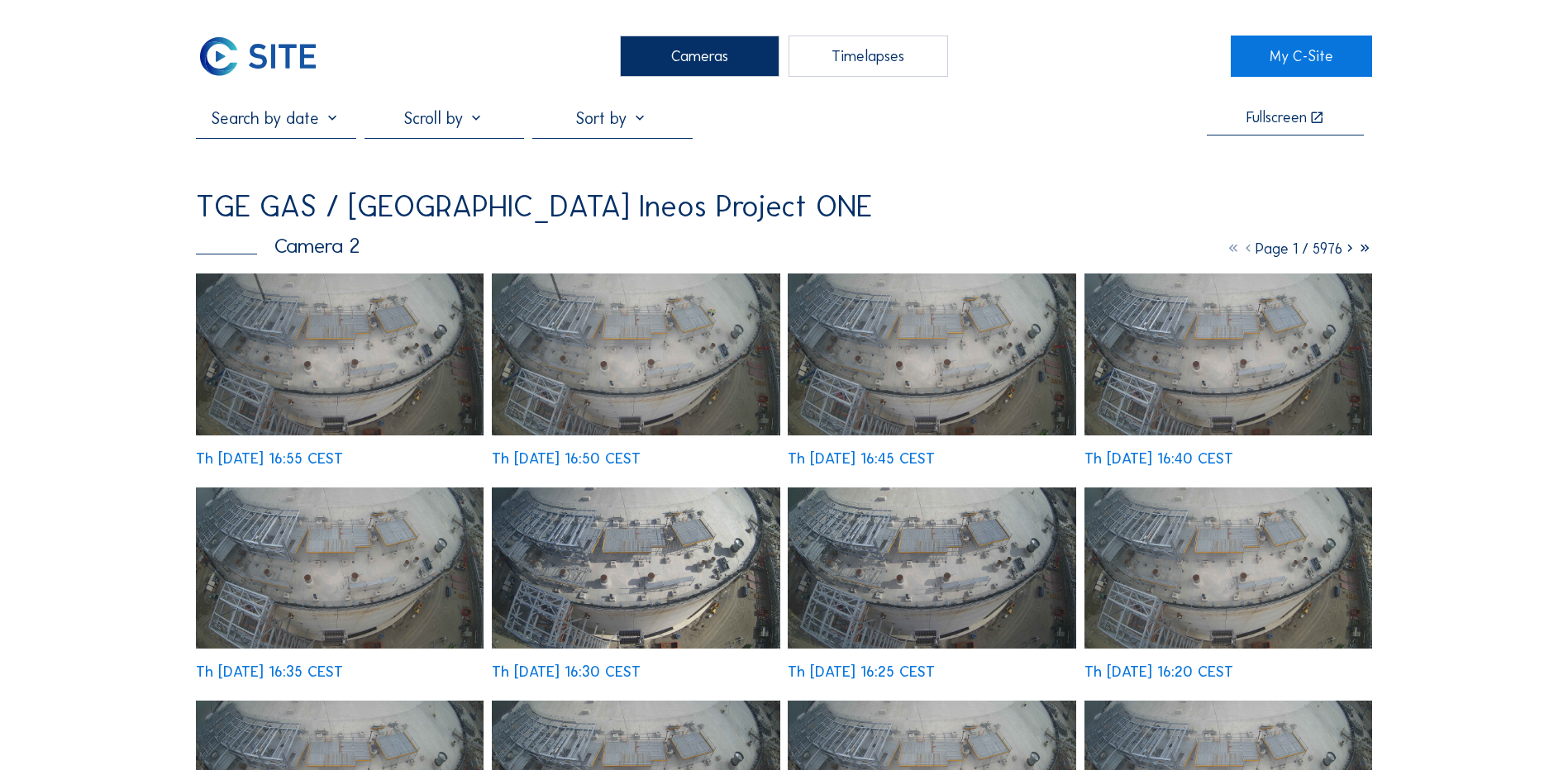
click at [662, 62] on div "Cameras" at bounding box center [700, 56] width 160 height 41
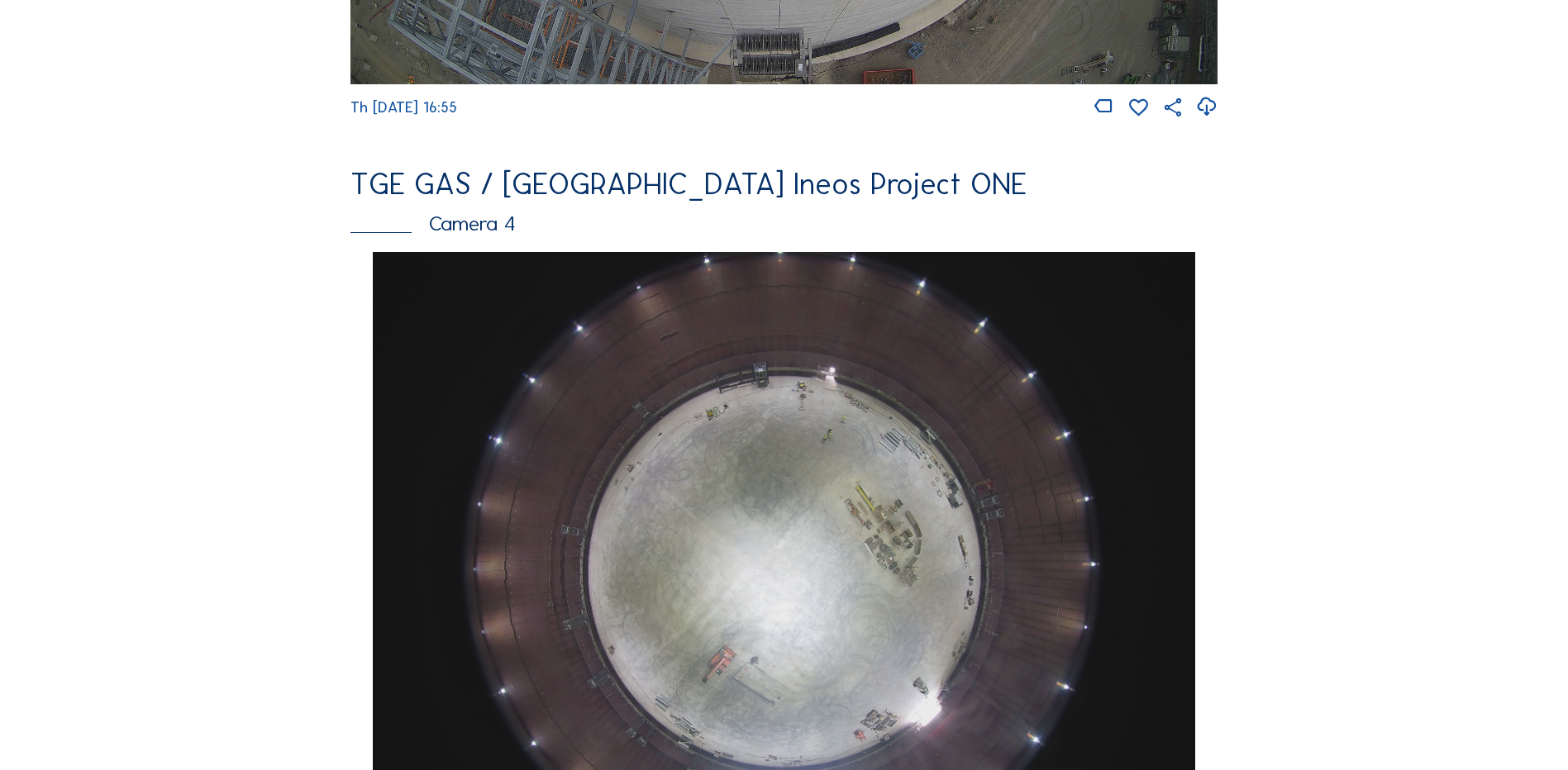
scroll to position [1482, 0]
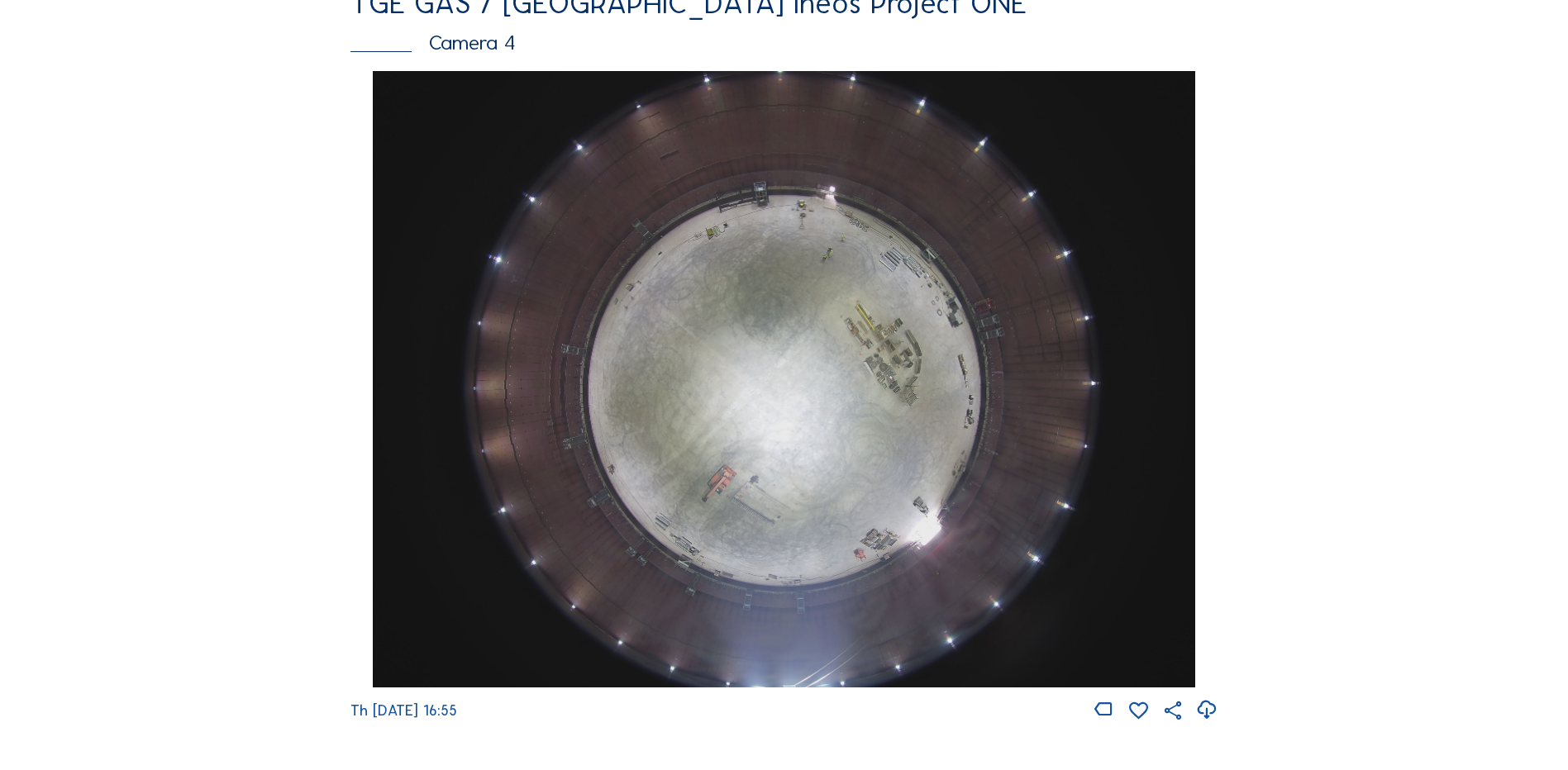
click at [732, 367] on img at bounding box center [784, 378] width 822 height 616
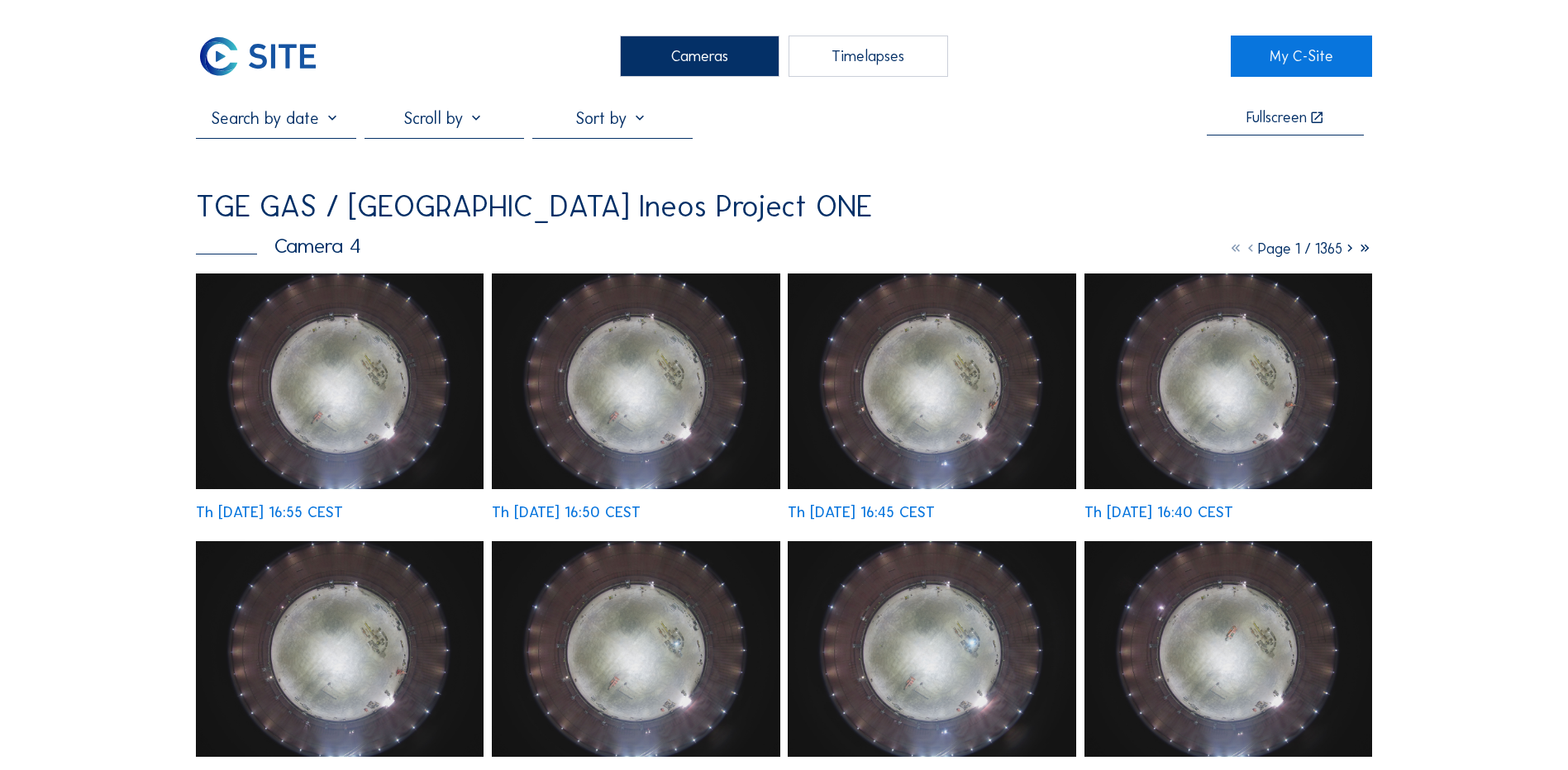
click at [351, 400] on img at bounding box center [340, 380] width 287 height 215
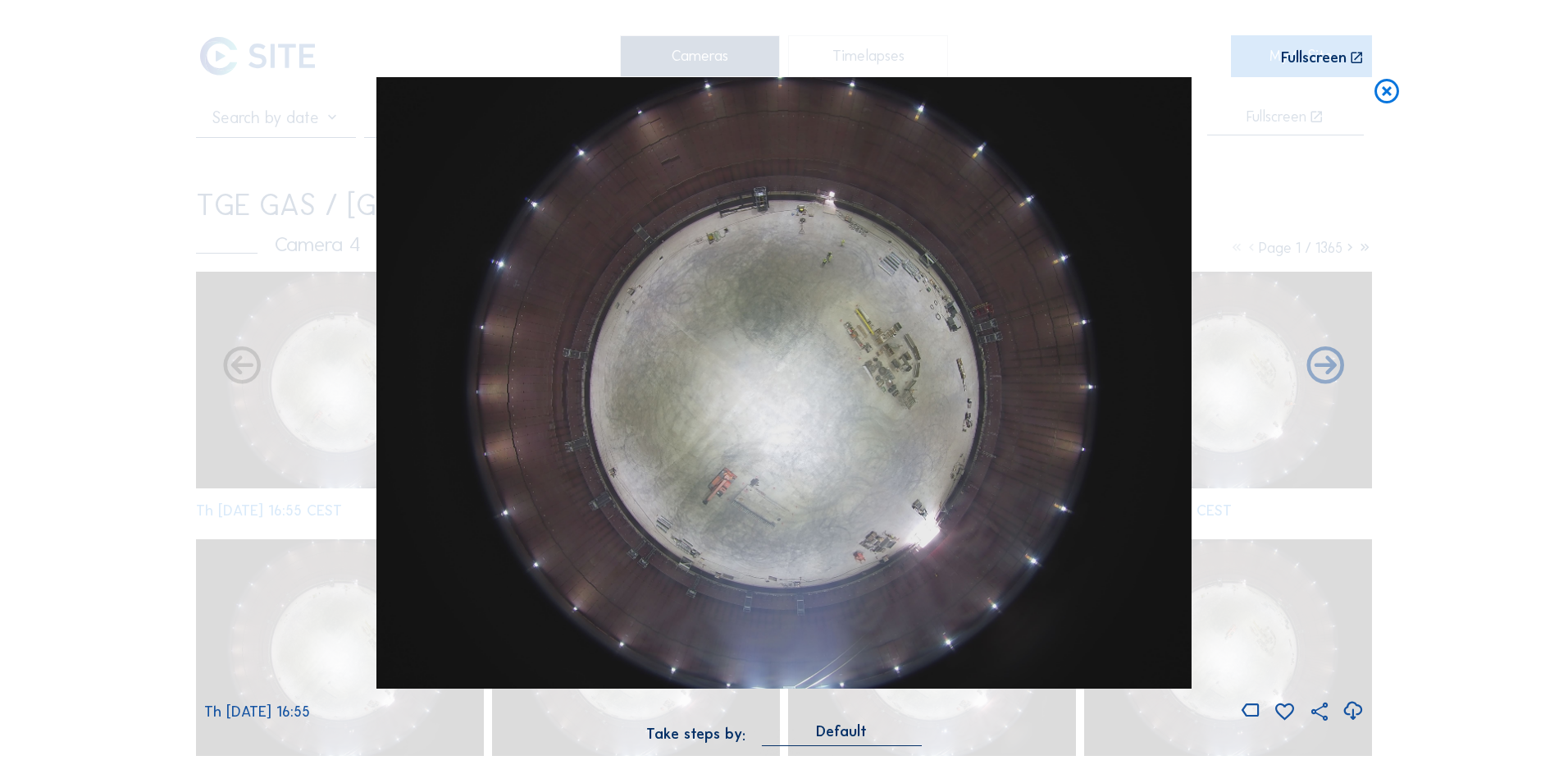
click at [1353, 712] on icon at bounding box center [1353, 710] width 22 height 27
click at [141, 395] on div "Scroll to travel through time | Press 'Alt' Button + Scroll to Zoom | Click and…" at bounding box center [784, 382] width 1568 height 765
click at [1393, 97] on icon at bounding box center [1387, 92] width 30 height 31
